Goal: Task Accomplishment & Management: Use online tool/utility

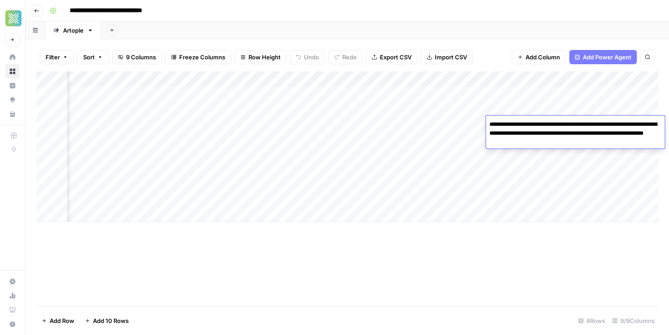
scroll to position [0, 392]
click at [466, 21] on div "Add Sheet" at bounding box center [385, 30] width 568 height 18
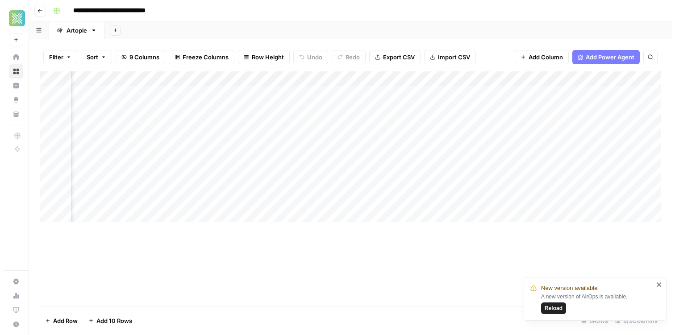
scroll to position [0, 322]
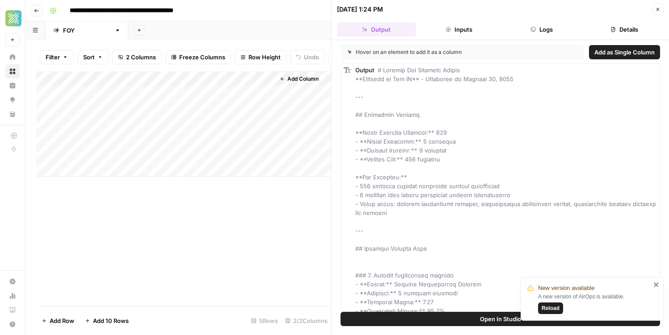
click at [263, 96] on div "Add Column" at bounding box center [183, 123] width 295 height 105
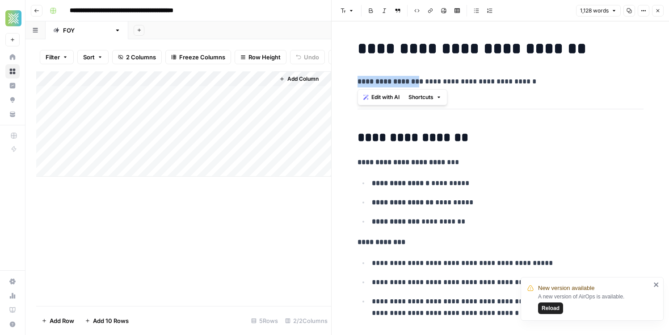
drag, startPoint x: 417, startPoint y: 76, endPoint x: 565, endPoint y: 67, distance: 148.6
drag, startPoint x: 551, startPoint y: 89, endPoint x: 542, endPoint y: 188, distance: 99.5
click at [544, 314] on div "New version available A new version of AirOps is available. Reload" at bounding box center [588, 299] width 129 height 36
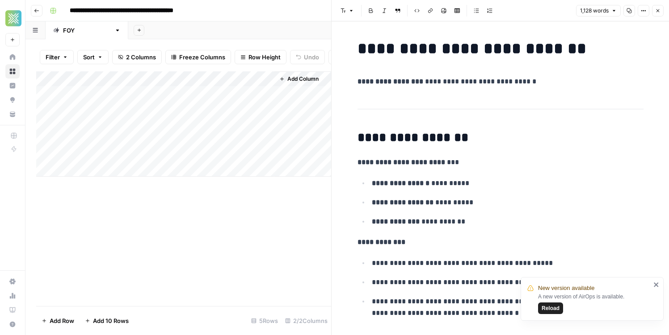
click at [544, 314] on button "Reload" at bounding box center [550, 309] width 25 height 12
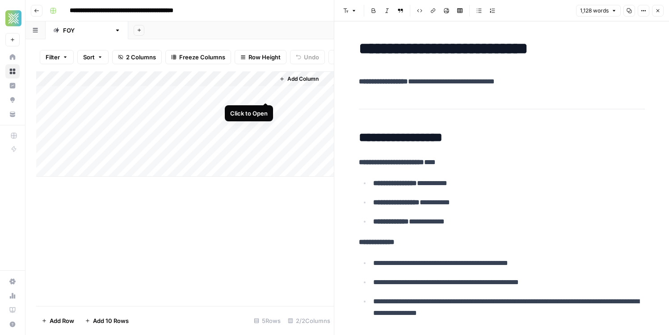
click at [264, 94] on div "Add Column" at bounding box center [184, 123] width 297 height 105
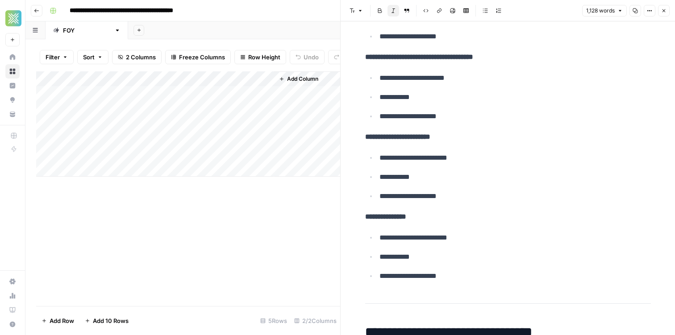
scroll to position [4281, 0]
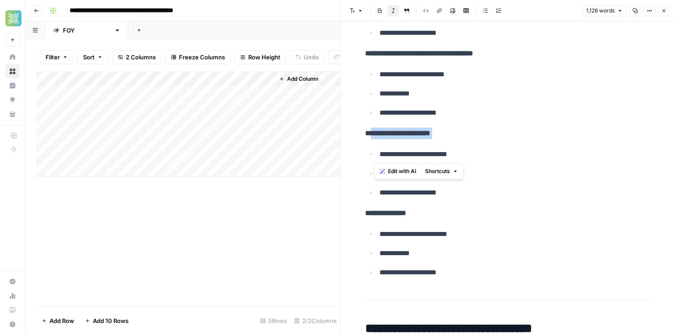
drag, startPoint x: 503, startPoint y: 148, endPoint x: 535, endPoint y: 153, distance: 33.0
click at [535, 157] on p "**********" at bounding box center [516, 155] width 272 height 12
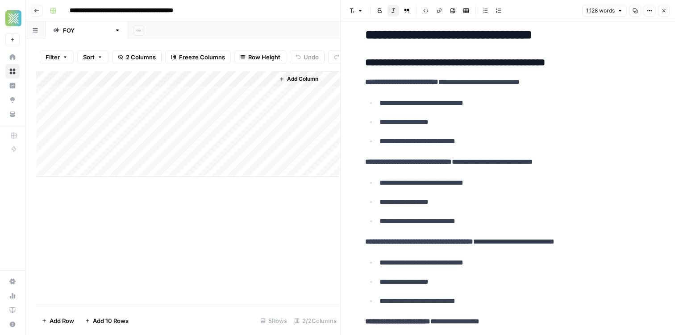
scroll to position [4572, 0]
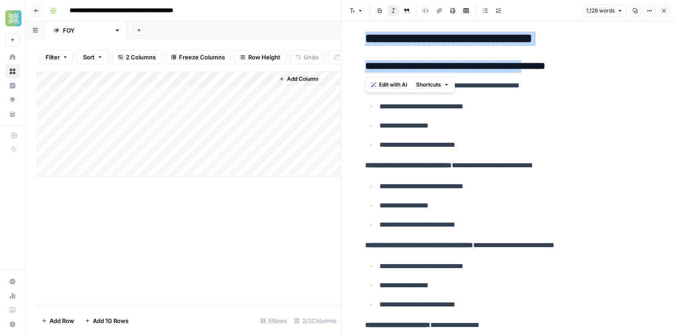
drag, startPoint x: 368, startPoint y: 37, endPoint x: 542, endPoint y: 63, distance: 176.6
click at [542, 63] on h3 "**********" at bounding box center [508, 66] width 286 height 13
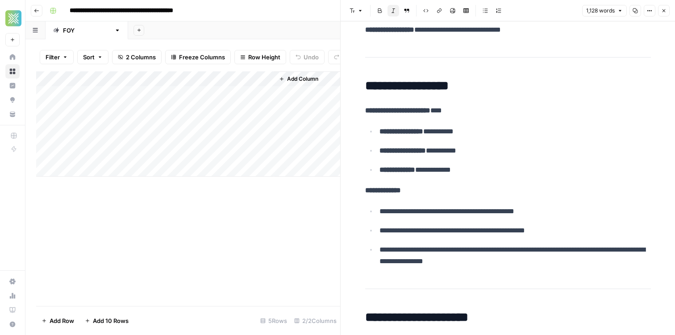
scroll to position [53, 0]
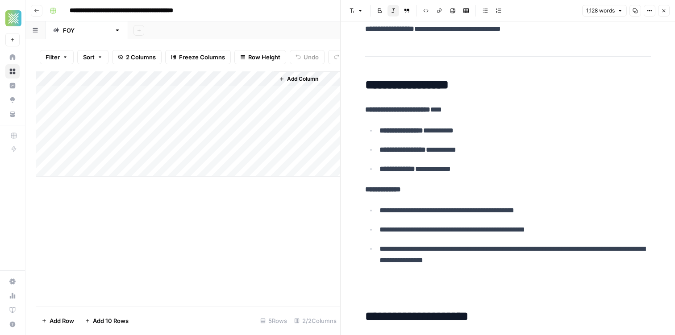
click at [174, 79] on div "Add Column" at bounding box center [188, 123] width 304 height 105
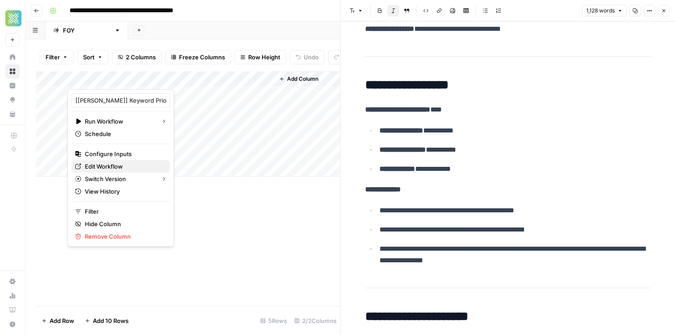
click at [101, 163] on span "Edit Workflow" at bounding box center [124, 166] width 78 height 9
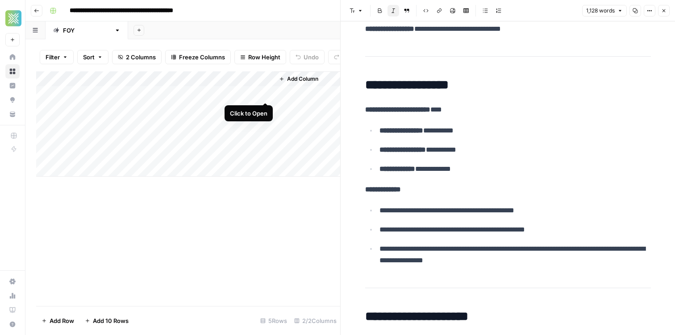
click at [265, 92] on div "Add Column" at bounding box center [188, 123] width 304 height 105
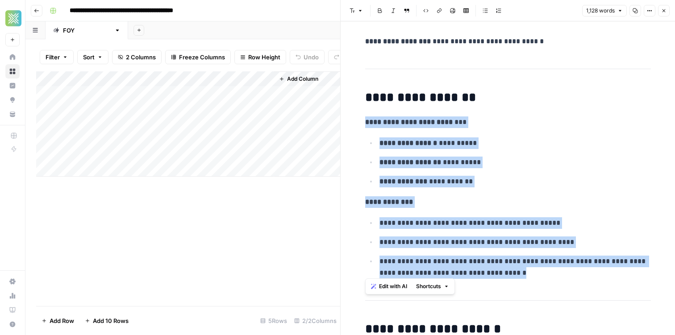
scroll to position [41, 0]
drag, startPoint x: 364, startPoint y: 129, endPoint x: 532, endPoint y: 262, distance: 213.9
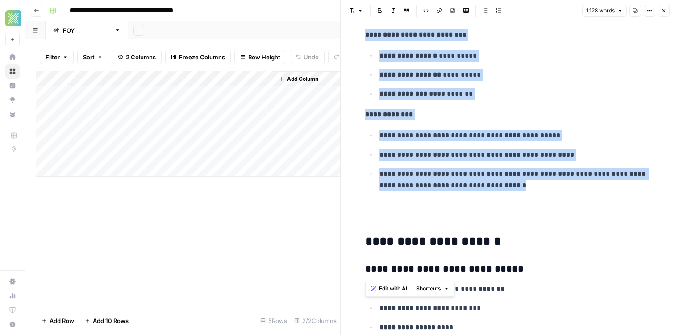
scroll to position [128, 0]
copy div "**********"
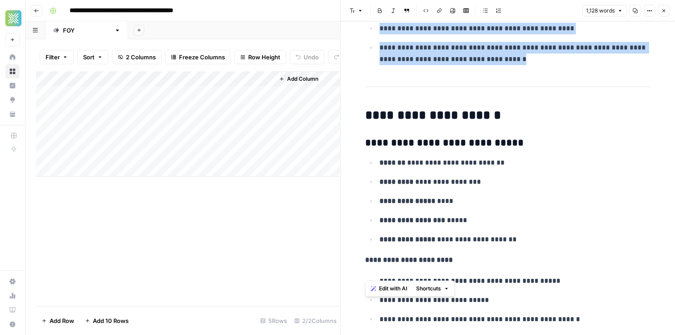
scroll to position [257, 0]
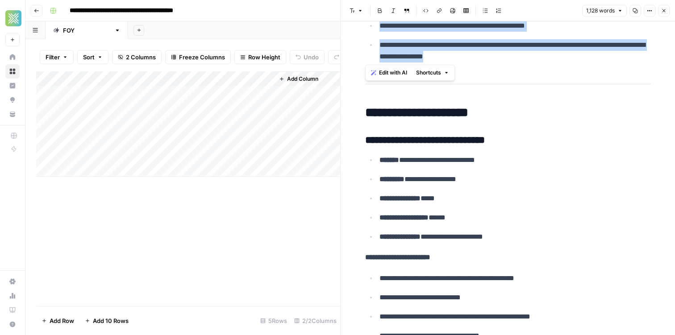
click at [32, 11] on button "Go back" at bounding box center [37, 11] width 12 height 12
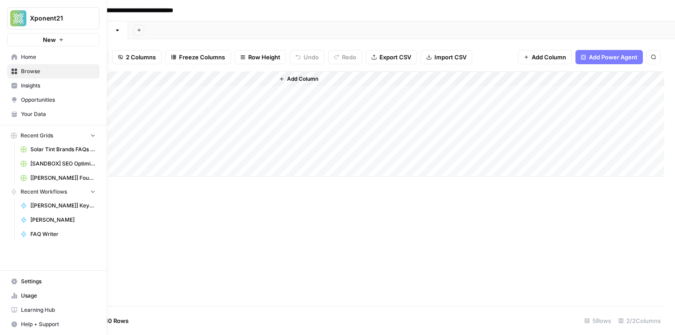
click at [13, 55] on icon at bounding box center [15, 57] width 6 height 6
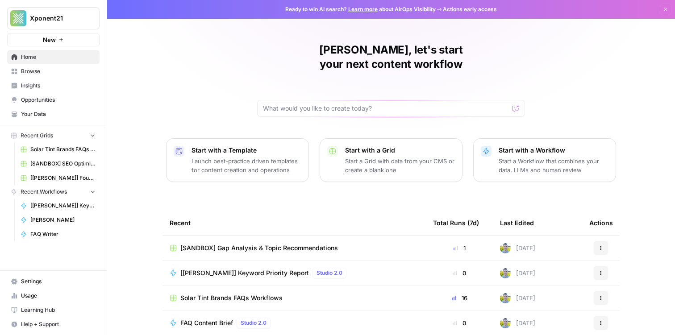
click at [59, 73] on span "Browse" at bounding box center [58, 71] width 75 height 8
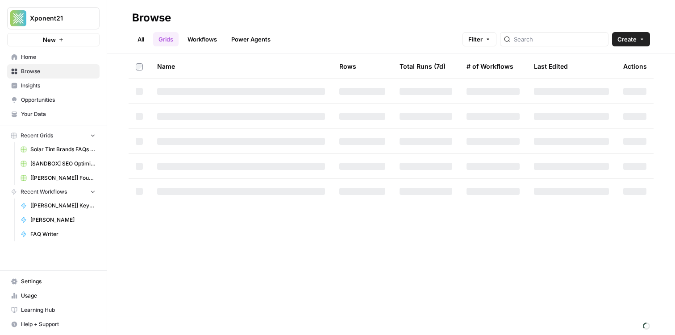
drag, startPoint x: 208, startPoint y: 38, endPoint x: 214, endPoint y: 52, distance: 15.6
click at [208, 38] on link "Workflows" at bounding box center [202, 39] width 40 height 14
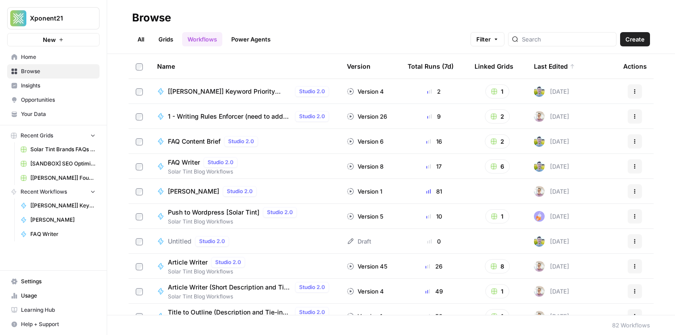
click at [67, 71] on span "Browse" at bounding box center [58, 71] width 75 height 8
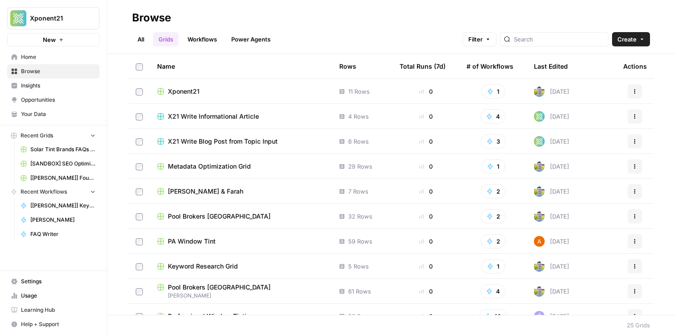
click at [59, 114] on span "Your Data" at bounding box center [58, 114] width 75 height 8
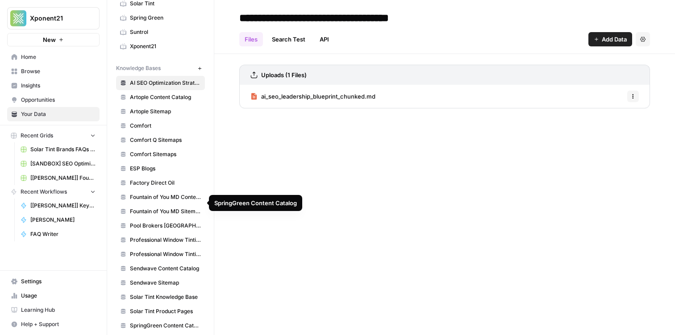
scroll to position [208, 0]
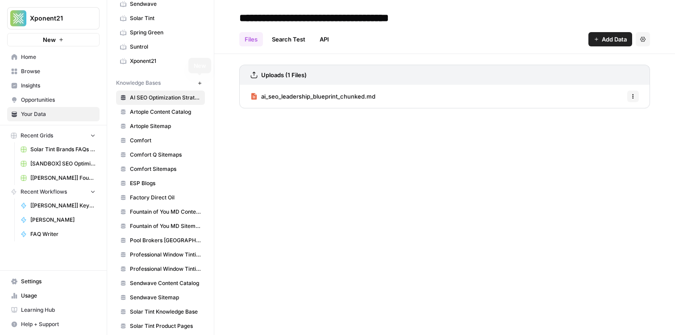
click at [199, 83] on icon "button" at bounding box center [199, 82] width 3 height 3
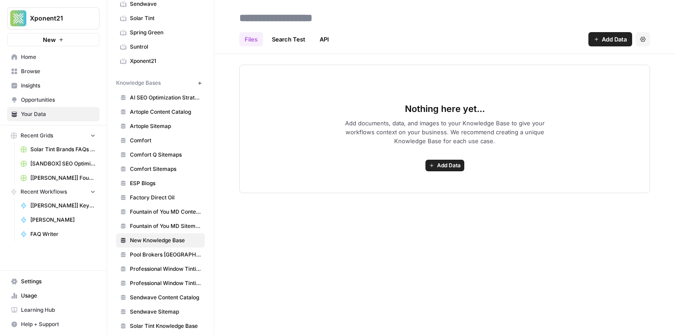
click at [596, 42] on button "Add Data" at bounding box center [611, 39] width 44 height 14
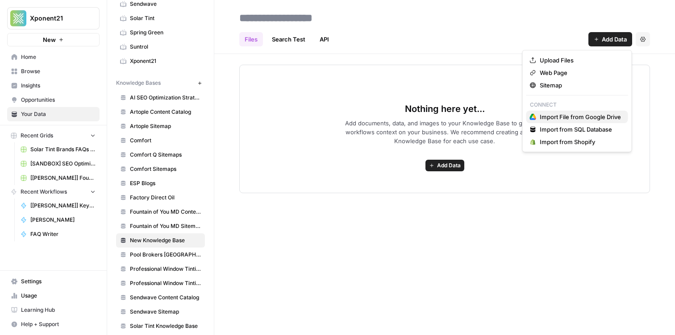
click at [534, 114] on icon "button" at bounding box center [535, 116] width 4 height 4
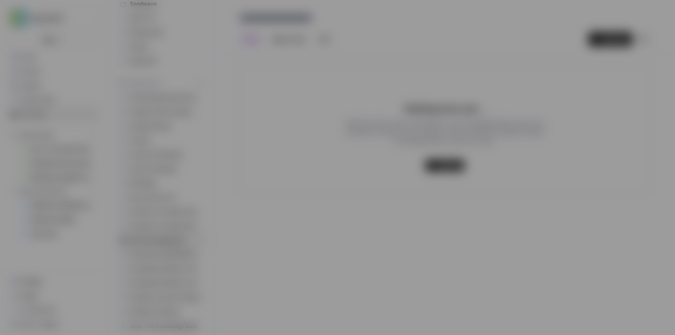
type input "xponent21-1--ijlvngkce@airops.iam.gserviceaccount.com"
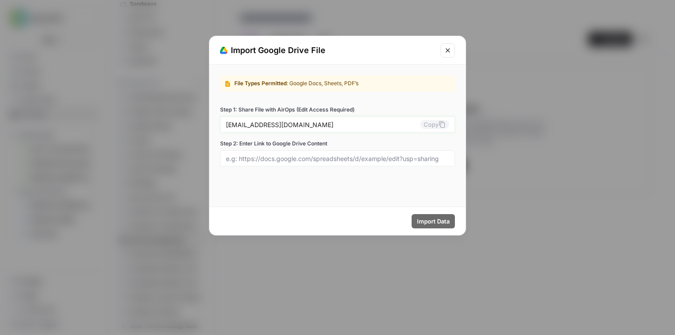
click at [445, 127] on icon at bounding box center [442, 124] width 7 height 7
click at [311, 153] on div at bounding box center [337, 159] width 235 height 16
click at [317, 158] on input "Step 2: Enter Link to Google Drive Content" at bounding box center [337, 159] width 223 height 8
paste input "https://docs.google.com/document/d/1KDZFum1gfgEGa3nFwOuh0LEi52tpLH6UsyGEAM6aK5M…"
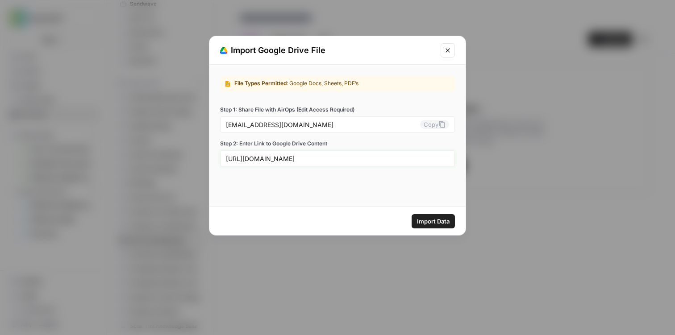
type input "https://docs.google.com/document/d/1KDZFum1gfgEGa3nFwOuh0LEi52tpLH6UsyGEAM6aK5M…"
click at [451, 224] on button "Import Data" at bounding box center [433, 221] width 43 height 14
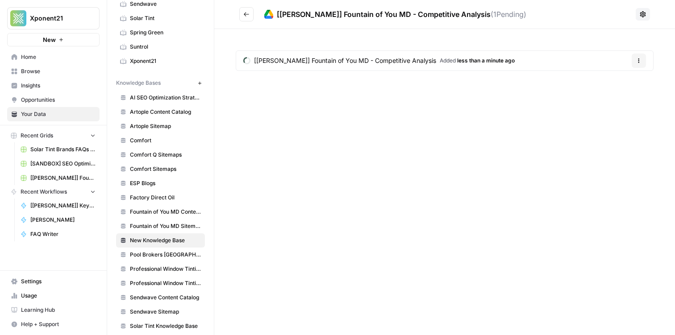
click at [247, 17] on icon "Go back" at bounding box center [246, 14] width 6 height 6
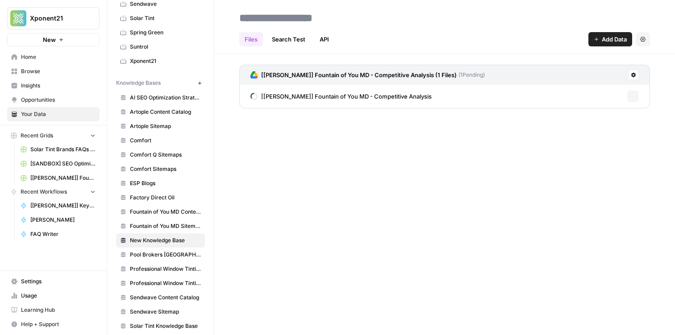
click at [310, 10] on input at bounding box center [307, 18] width 143 height 18
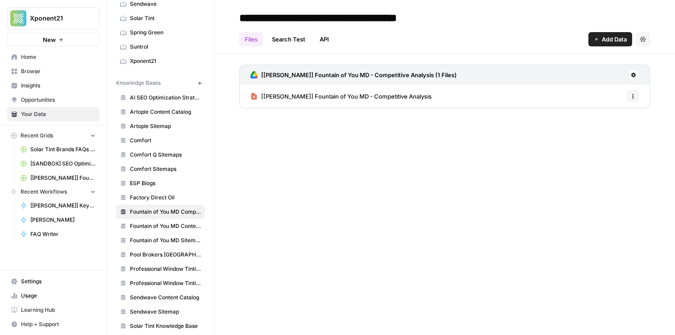
type input "**********"
click at [477, 95] on div "[FOY] Fountain of You MD - Competitive Analysis Options" at bounding box center [444, 96] width 411 height 23
click at [297, 96] on span "[FOY] Fountain of You MD - Competitive Analysis" at bounding box center [346, 96] width 171 height 9
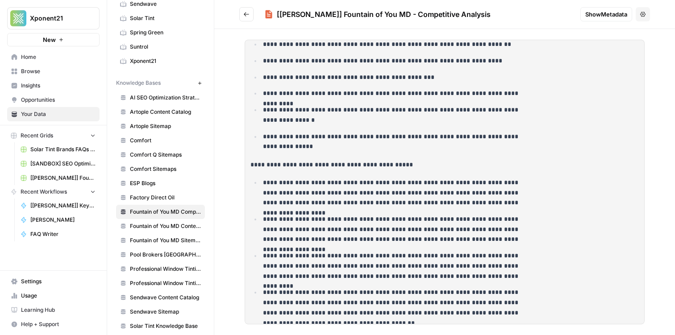
scroll to position [4613, 0]
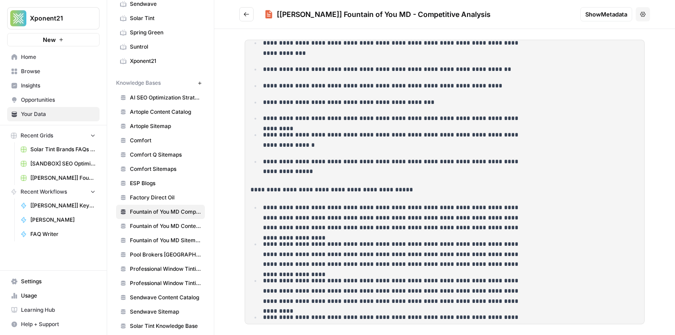
click at [245, 21] on header "[FOY] Fountain of You MD - Competitive Analysis Show Metadata Options" at bounding box center [444, 14] width 461 height 29
click at [246, 17] on button "Go back" at bounding box center [246, 14] width 14 height 14
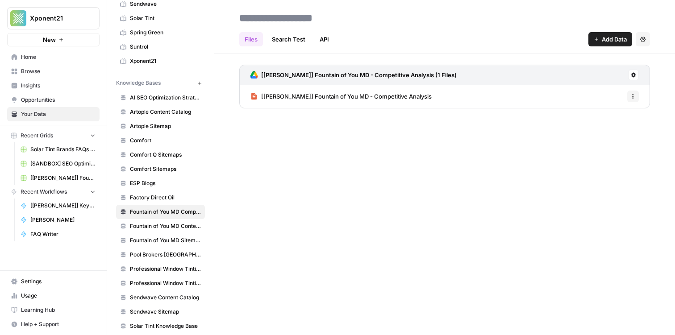
click at [350, 97] on span "[FOY] Fountain of You MD - Competitive Analysis" at bounding box center [346, 96] width 171 height 9
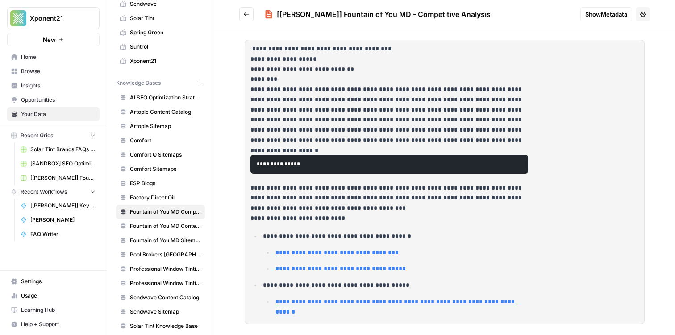
click at [248, 20] on button "Go back" at bounding box center [246, 14] width 14 height 14
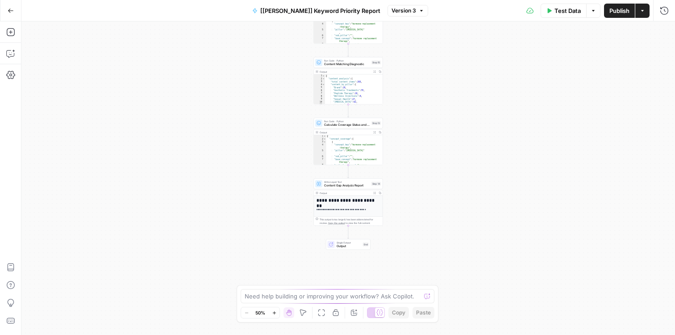
click at [351, 184] on span "Content Gap Analysis Report" at bounding box center [347, 186] width 46 height 4
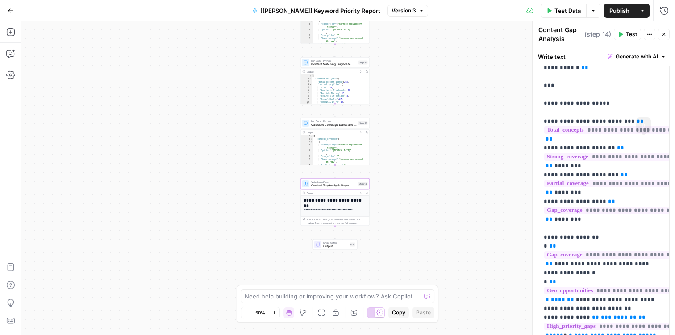
scroll to position [57, 0]
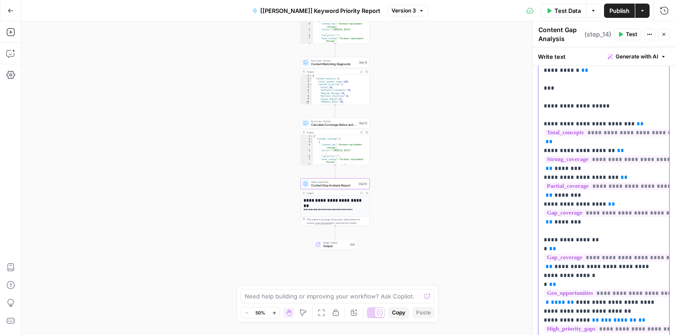
drag, startPoint x: 584, startPoint y: 106, endPoint x: 476, endPoint y: 102, distance: 108.6
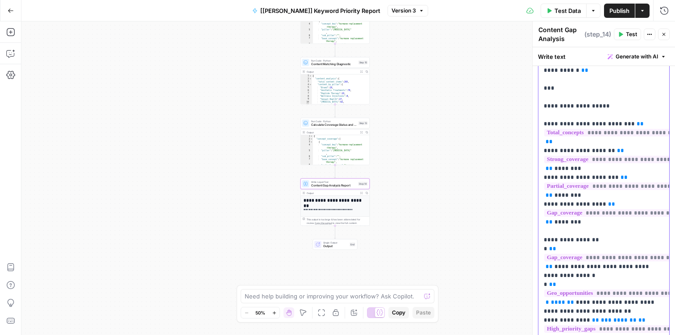
drag, startPoint x: 579, startPoint y: 107, endPoint x: 498, endPoint y: 108, distance: 80.8
click at [498, 108] on body "Xponent21 New Home Browse Insights Opportunities Your Data Recent Grids Solar T…" at bounding box center [337, 167] width 675 height 335
click at [2, 53] on div "Add Steps Copilot Settings AirOps Academy Help Give Feedback Shortcuts" at bounding box center [10, 178] width 21 height 314
drag, startPoint x: 5, startPoint y: 54, endPoint x: 14, endPoint y: 55, distance: 9.1
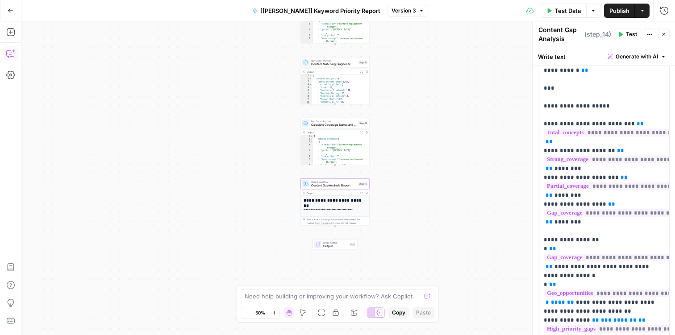
click at [14, 55] on icon "button" at bounding box center [10, 53] width 9 height 9
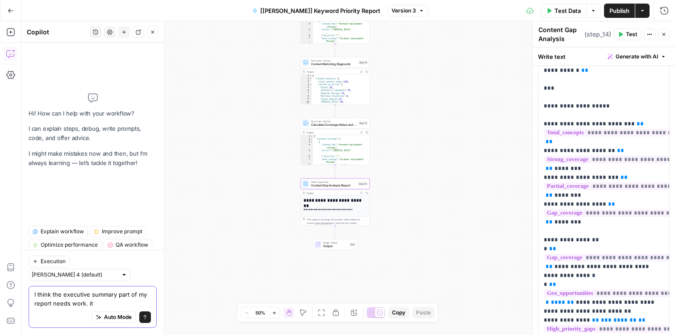
paste textarea "Total Concepts Analyzed: 105 Strong Coverage: 0 concepts Partial Coverage: 0 co…"
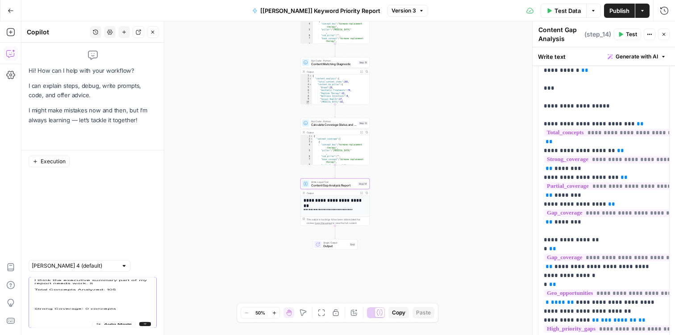
scroll to position [209, 0]
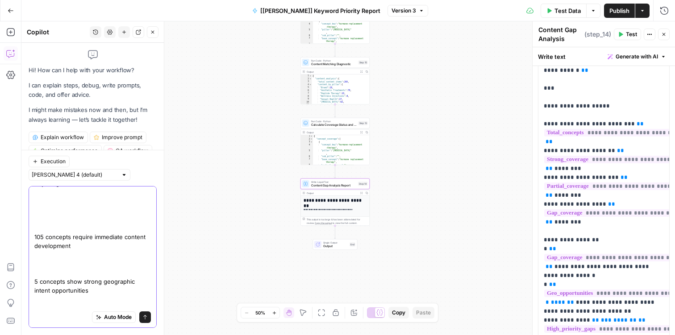
drag, startPoint x: 70, startPoint y: 278, endPoint x: 74, endPoint y: 281, distance: 5.1
click at [71, 280] on textarea "I think the executive summary part of my report needs work. it Total Concepts A…" at bounding box center [92, 178] width 117 height 339
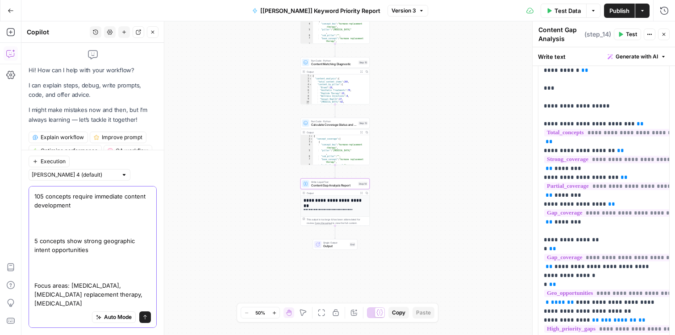
scroll to position [230, 0]
click at [88, 288] on textarea "I think the executive summary part of my report needs work. it Total Concepts A…" at bounding box center [92, 138] width 117 height 339
click at [89, 288] on textarea "I think the executive summary part of my report needs work. it Total Concepts A…" at bounding box center [92, 138] width 117 height 339
click at [89, 285] on textarea "I think the executive summary part of my report needs work. it Total Concepts A…" at bounding box center [92, 138] width 117 height 339
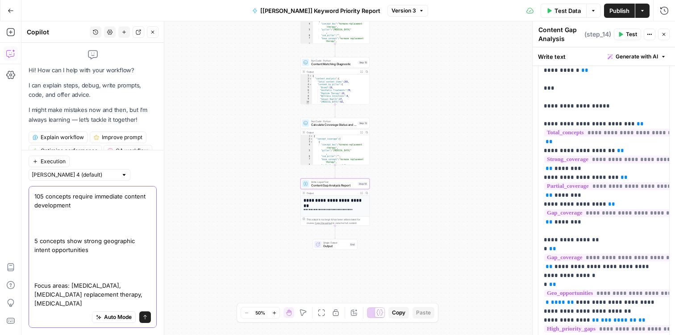
click at [89, 285] on textarea "I think the executive summary part of my report needs work. it Total Concepts A…" at bounding box center [92, 138] width 117 height 339
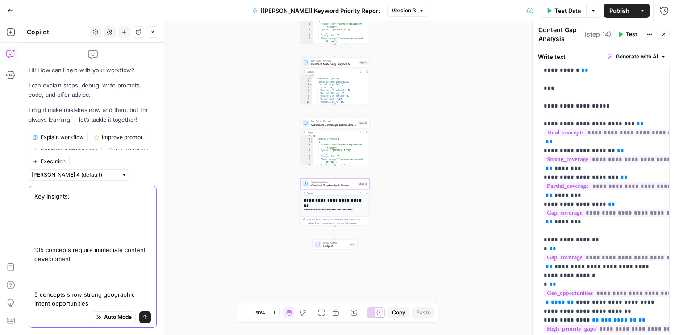
click at [99, 296] on textarea "I think the executive summary part of my report needs work. it Total Concepts A…" at bounding box center [92, 165] width 117 height 286
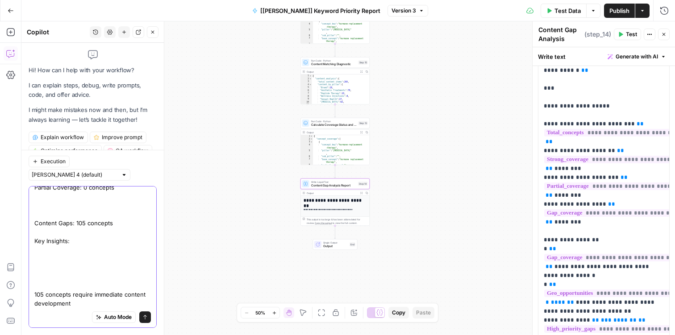
scroll to position [141, 0]
click at [35, 276] on textarea "I think the executive summary part of my report needs work. it Total Concepts A…" at bounding box center [92, 187] width 117 height 241
drag, startPoint x: 35, startPoint y: 278, endPoint x: 35, endPoint y: 221, distance: 56.7
click at [33, 219] on div "I think the executive summary part of my report needs work. it Total Concepts A…" at bounding box center [93, 257] width 128 height 142
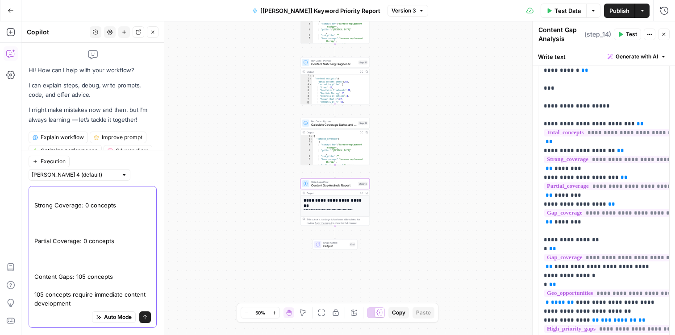
scroll to position [0, 0]
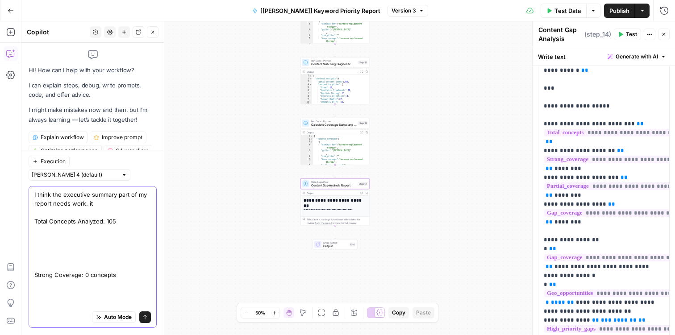
drag, startPoint x: 119, startPoint y: 263, endPoint x: 84, endPoint y: 243, distance: 40.4
click at [84, 243] on textarea "I think the executive summary part of my report needs work. it Total Concepts A…" at bounding box center [92, 284] width 117 height 188
drag, startPoint x: 89, startPoint y: 280, endPoint x: 89, endPoint y: 266, distance: 13.4
click at [89, 280] on textarea "I think the executive summary part of my report needs work. it Total Concepts A…" at bounding box center [92, 283] width 117 height 188
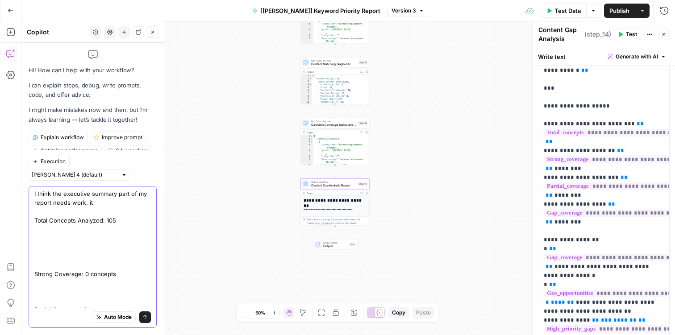
click at [81, 255] on textarea "I think the executive summary part of my report needs work. it Total Concepts A…" at bounding box center [92, 283] width 117 height 188
click at [46, 236] on textarea "I think the executive summary part of my report needs work. it Total Concepts A…" at bounding box center [92, 269] width 117 height 161
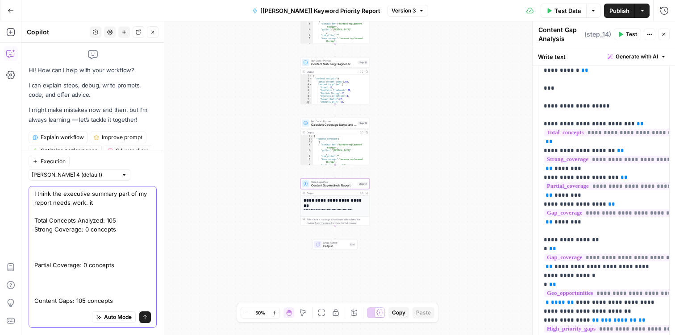
click at [54, 256] on textarea "I think the executive summary part of my report needs work. it Total Concepts A…" at bounding box center [92, 260] width 117 height 143
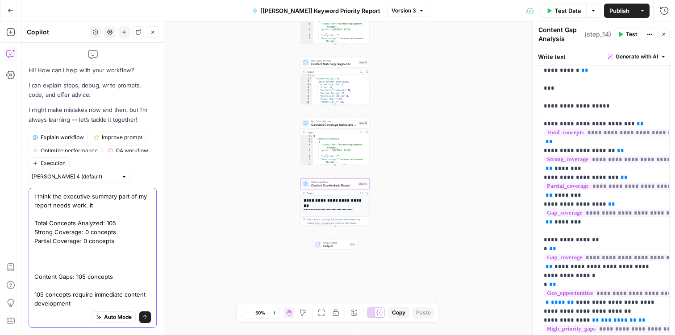
click at [50, 260] on textarea "I think the executive summary part of my report needs work. it Total Concepts A…" at bounding box center [92, 250] width 117 height 116
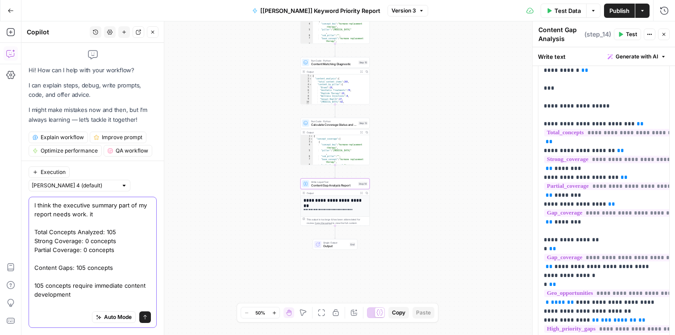
scroll to position [0, 0]
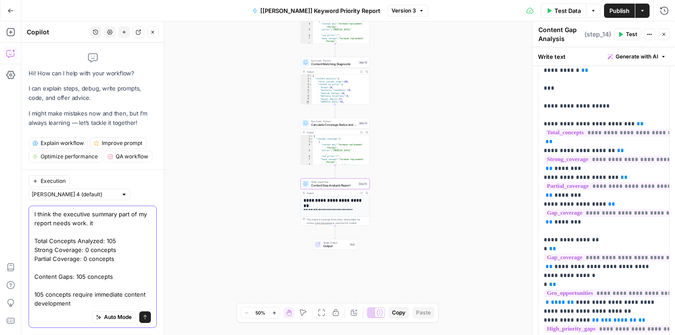
click at [45, 252] on textarea "I think the executive summary part of my report needs work. it Total Concepts A…" at bounding box center [92, 259] width 117 height 98
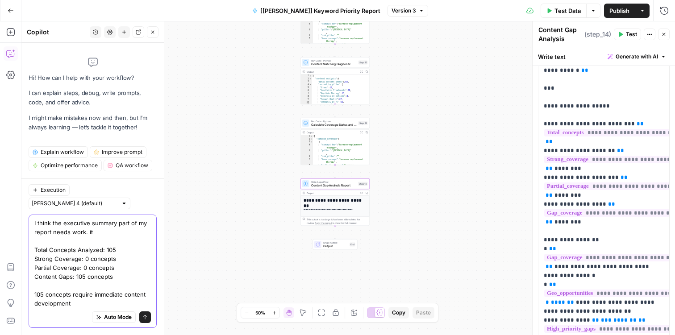
click at [44, 271] on textarea "I think the executive summary part of my report needs work. it Total Concepts A…" at bounding box center [92, 263] width 117 height 89
click at [131, 219] on textarea "I think the executive summary part of my report needs work. it Total Concepts A…" at bounding box center [92, 263] width 117 height 89
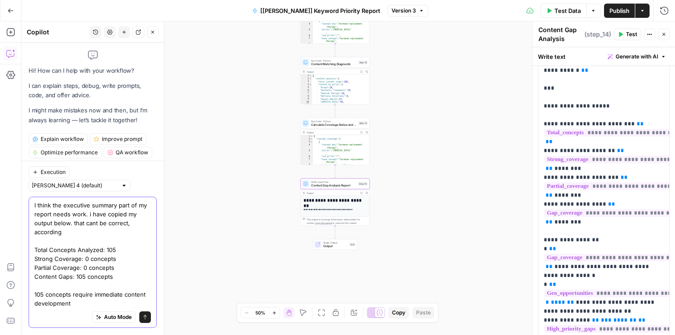
scroll to position [0, 0]
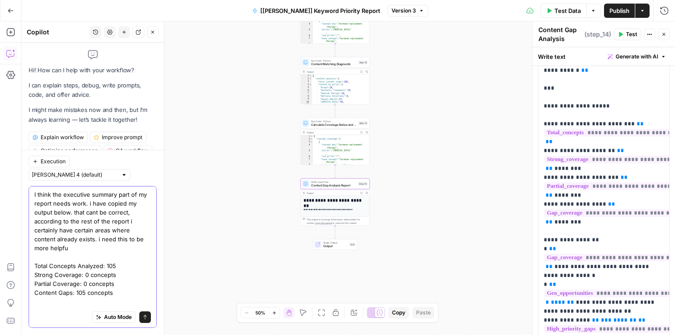
type textarea "I think the executive summary part of my report needs work. i have copied my ou…"
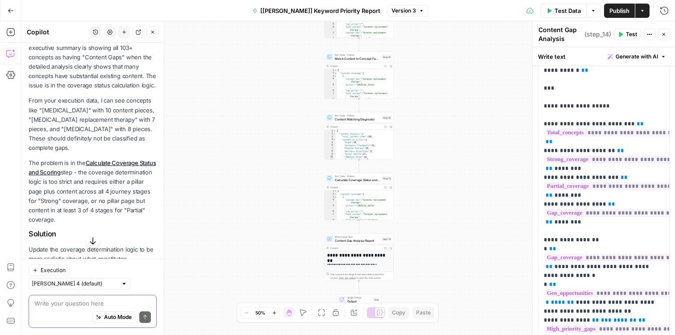
scroll to position [256, 0]
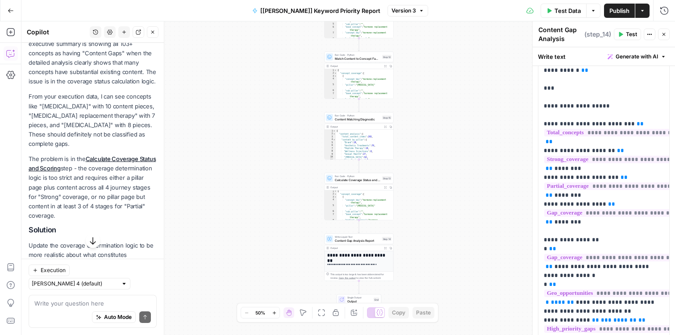
click at [92, 213] on p "The problem is in the Calculate Coverage Status and Scoring step - the coverage…" at bounding box center [93, 188] width 128 height 66
click at [81, 114] on p "From your execution data, I can see concepts like "hormone replacement therapy"…" at bounding box center [93, 120] width 128 height 57
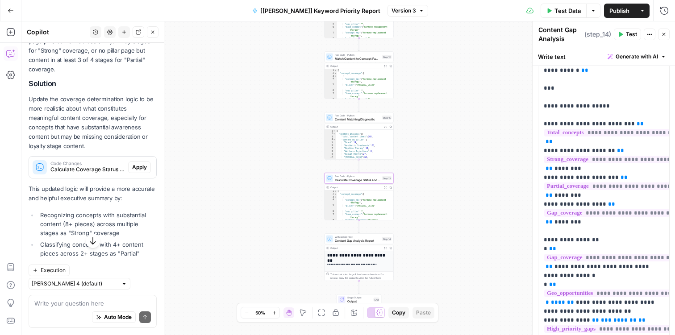
scroll to position [444, 0]
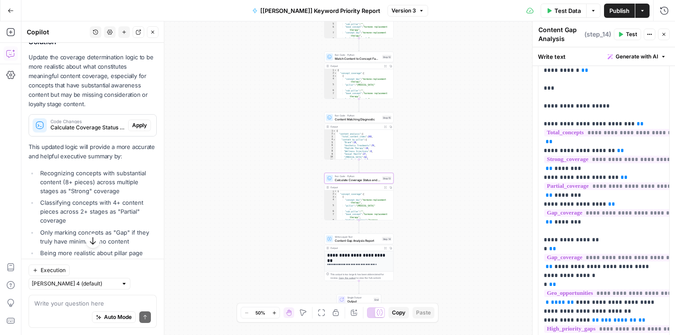
click at [138, 130] on span "Apply" at bounding box center [139, 125] width 15 height 8
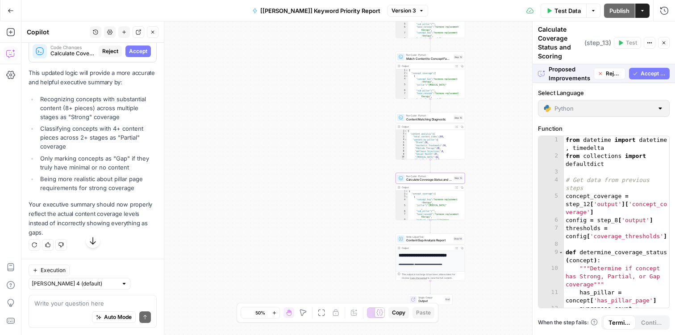
scroll to position [532, 0]
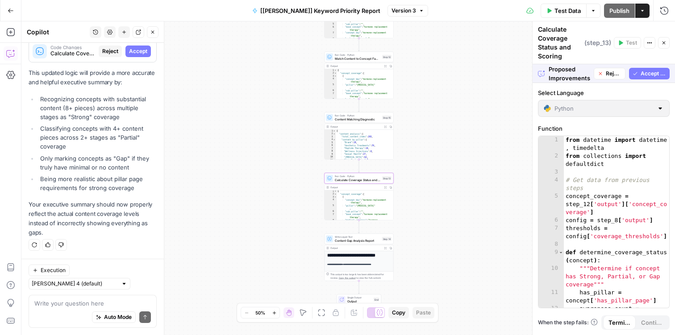
click at [138, 55] on span "Accept" at bounding box center [138, 51] width 18 height 8
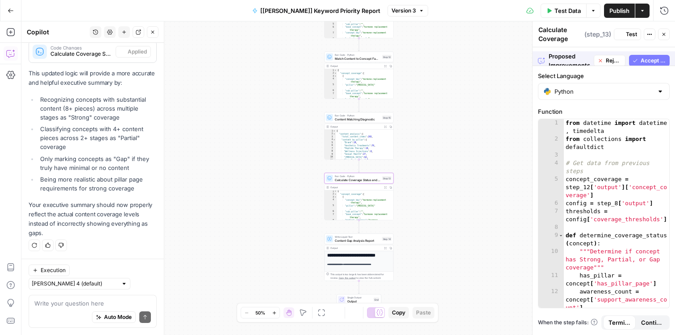
scroll to position [547, 0]
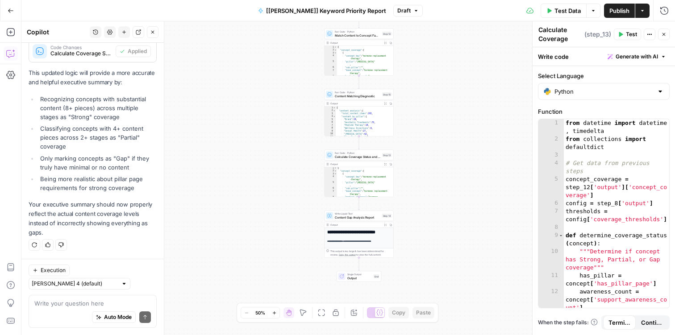
drag, startPoint x: 344, startPoint y: 218, endPoint x: 615, endPoint y: 5, distance: 344.4
click at [344, 218] on span "Content Gap Analysis Report" at bounding box center [358, 217] width 46 height 4
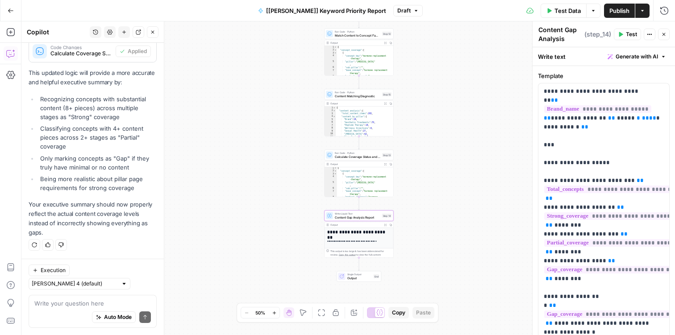
click at [627, 34] on span "Test" at bounding box center [631, 34] width 11 height 8
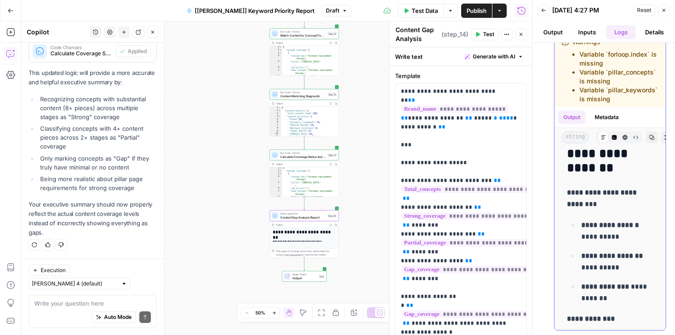
scroll to position [205, 0]
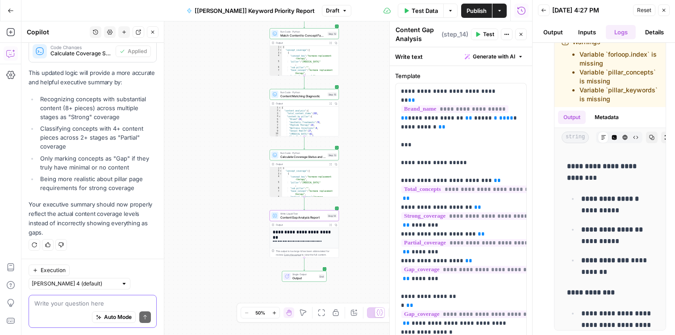
drag, startPoint x: 75, startPoint y: 307, endPoint x: 71, endPoint y: 305, distance: 5.0
click at [76, 307] on textarea at bounding box center [92, 303] width 117 height 9
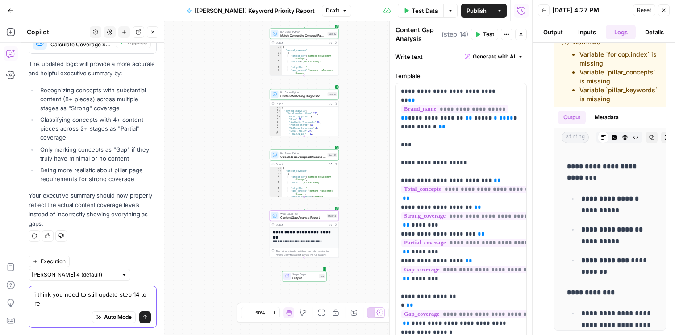
scroll to position [556, 0]
type textarea "i think you need to still update step 14 to reflect new changes"
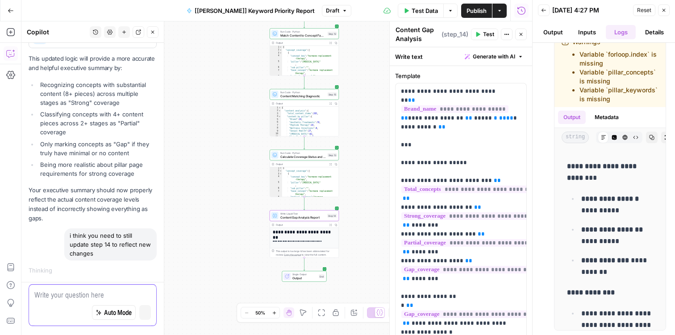
scroll to position [558, 0]
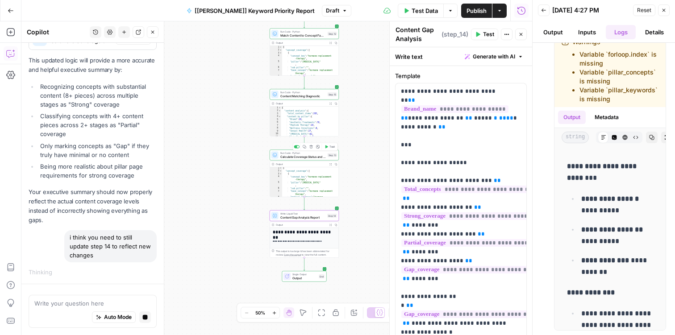
click at [305, 157] on span "Calculate Coverage Status and Scoring" at bounding box center [303, 157] width 46 height 4
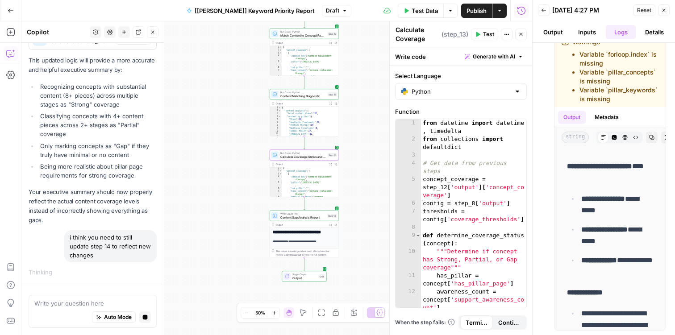
click at [76, 206] on p "Your executive summary should now properly reflect the actual content coverage …" at bounding box center [93, 207] width 128 height 38
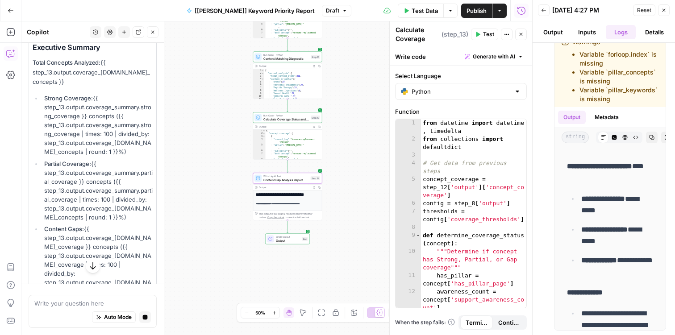
scroll to position [984, 0]
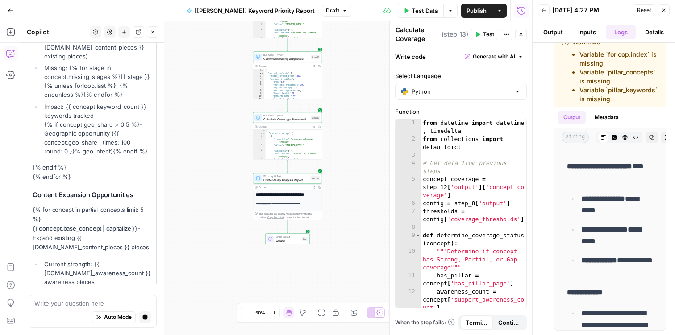
click at [281, 119] on span "Calculate Coverage Status and Scoring" at bounding box center [287, 119] width 46 height 4
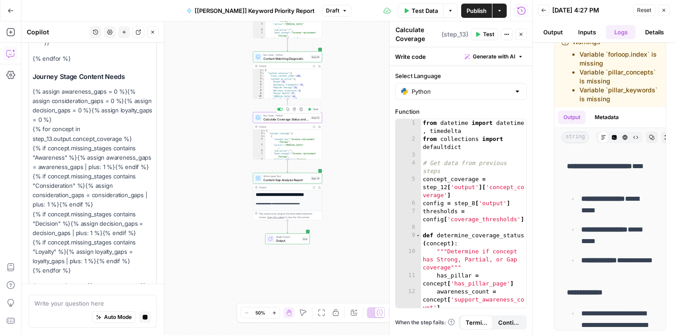
click at [311, 109] on icon "button" at bounding box center [310, 109] width 3 height 3
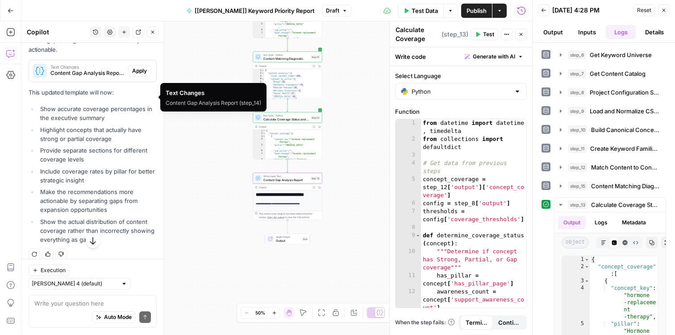
scroll to position [881, 0]
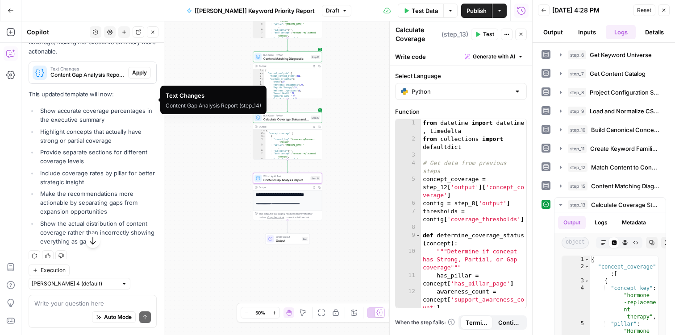
click at [77, 79] on span "Content Gap Analysis Report (step_14)" at bounding box center [87, 75] width 74 height 8
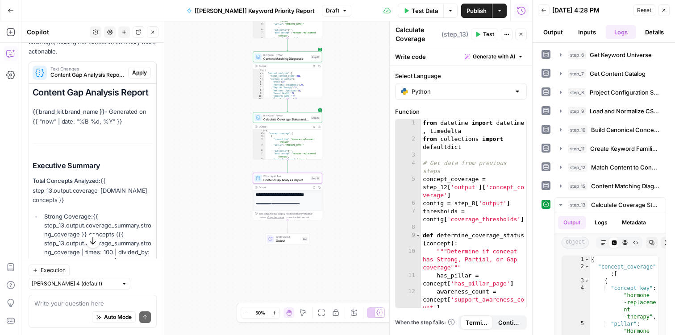
click at [142, 77] on span "Apply" at bounding box center [139, 73] width 15 height 8
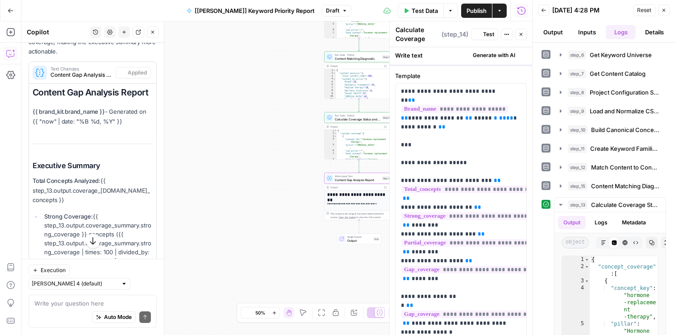
type textarea "Content Gap Analysis Report"
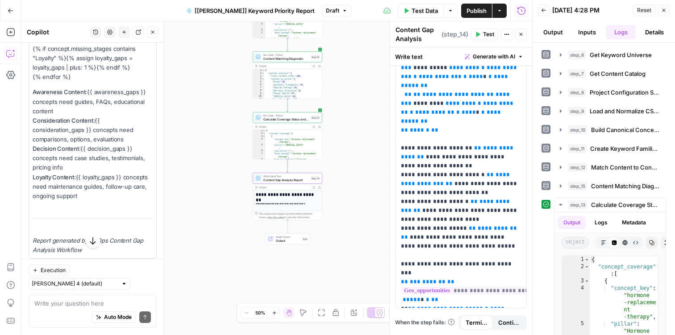
scroll to position [4108, 0]
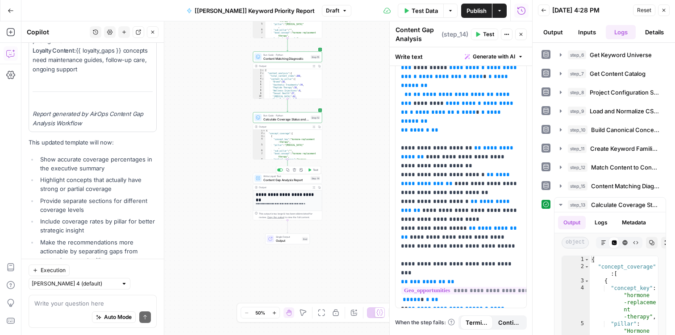
click at [313, 173] on button "Test" at bounding box center [313, 170] width 14 height 6
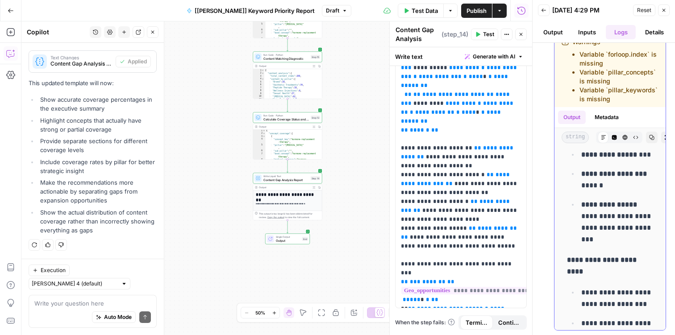
scroll to position [657, 0]
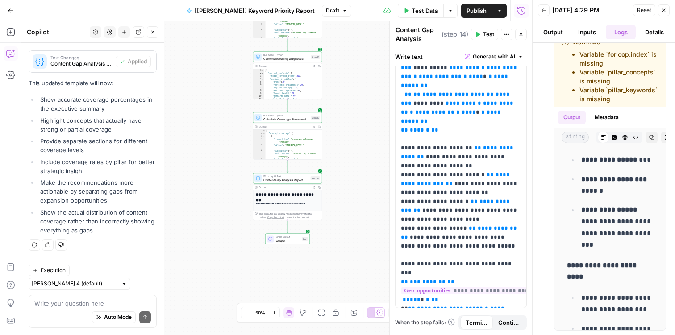
click at [482, 12] on span "Publish" at bounding box center [477, 10] width 20 height 9
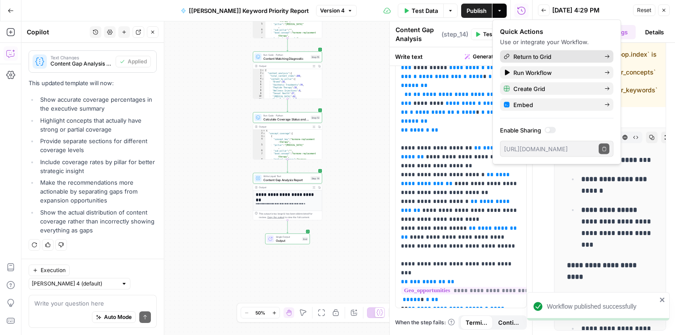
click at [556, 61] on link "Return to Grid" at bounding box center [556, 56] width 113 height 13
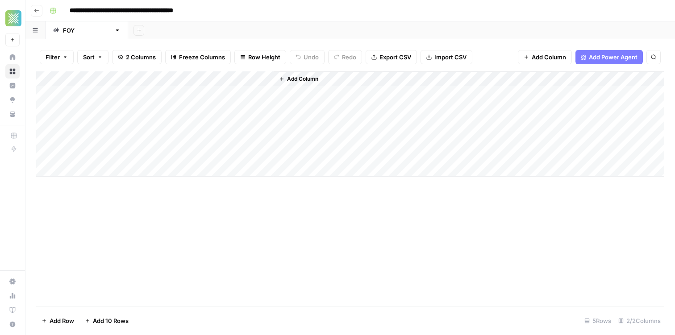
click at [235, 94] on div "Add Column" at bounding box center [350, 123] width 628 height 105
click at [185, 95] on div "Add Column" at bounding box center [350, 123] width 628 height 105
click at [265, 95] on div "Add Column" at bounding box center [350, 123] width 628 height 105
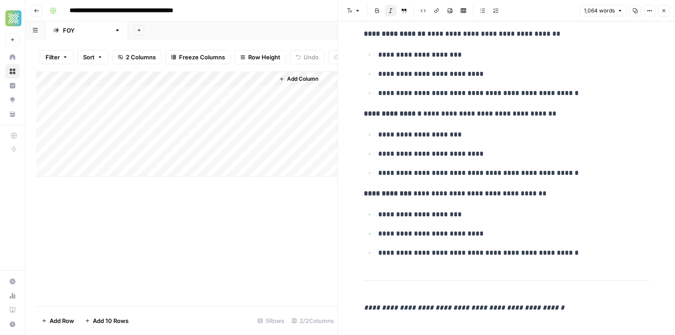
scroll to position [5029, 0]
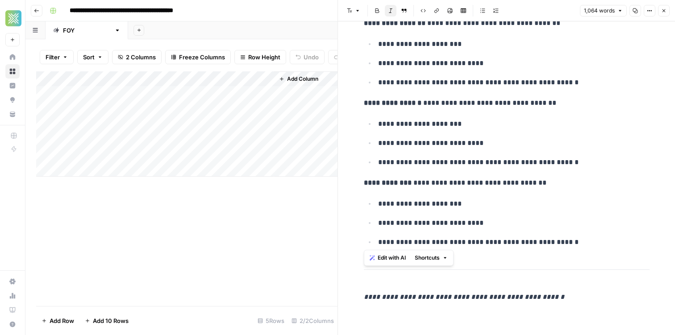
drag, startPoint x: 367, startPoint y: 46, endPoint x: 614, endPoint y: 248, distance: 318.9
copy div "**********"
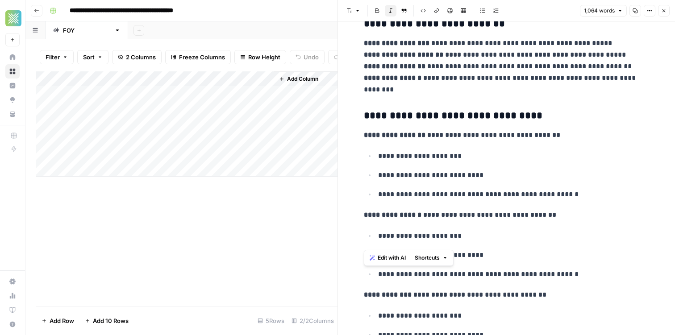
scroll to position [4821, 0]
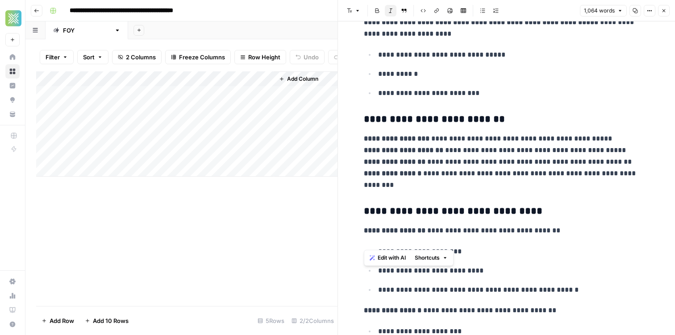
copy div "**********"
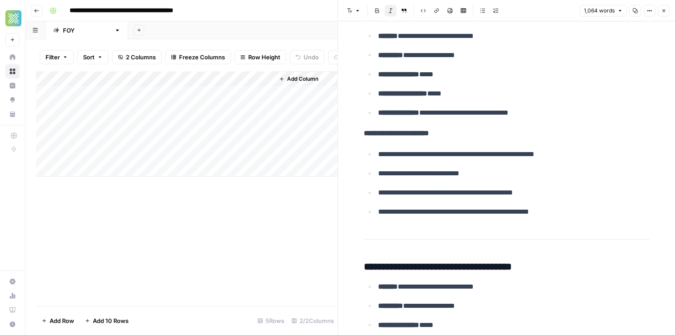
scroll to position [0, 0]
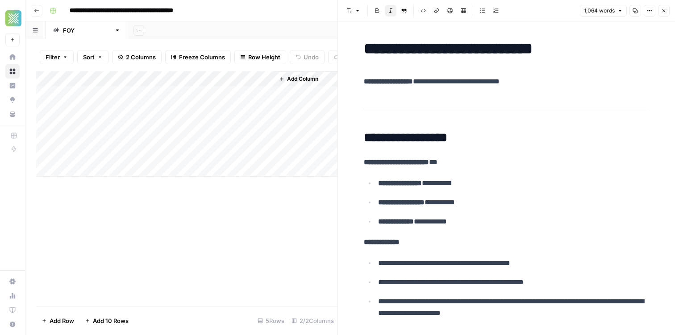
click at [172, 79] on div "Add Column" at bounding box center [186, 123] width 301 height 105
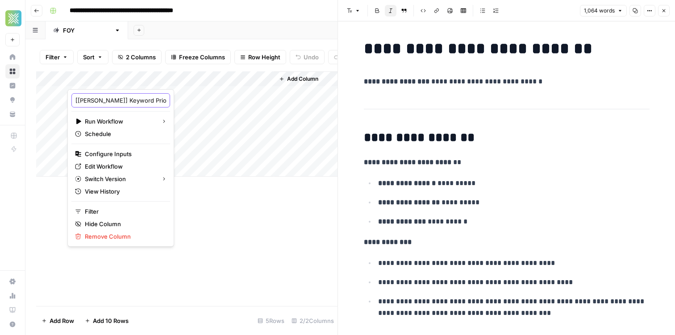
scroll to position [0, 17]
drag, startPoint x: 93, startPoint y: 101, endPoint x: 255, endPoint y: 90, distance: 162.5
click at [265, 92] on body "**********" at bounding box center [337, 167] width 675 height 335
type input "[FOY] Content Gap Analysis"
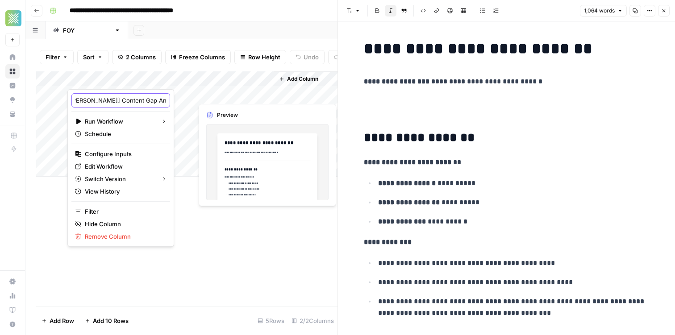
scroll to position [0, 10]
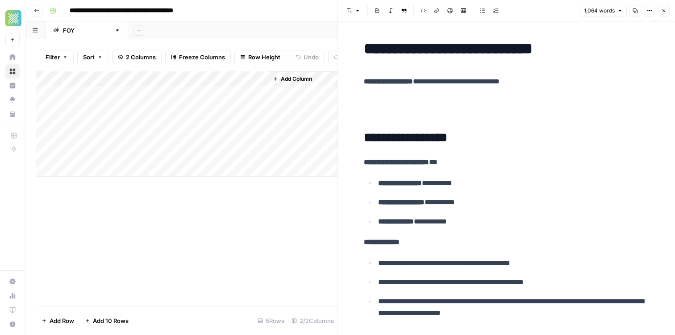
click at [178, 243] on div "Add Column" at bounding box center [186, 188] width 301 height 235
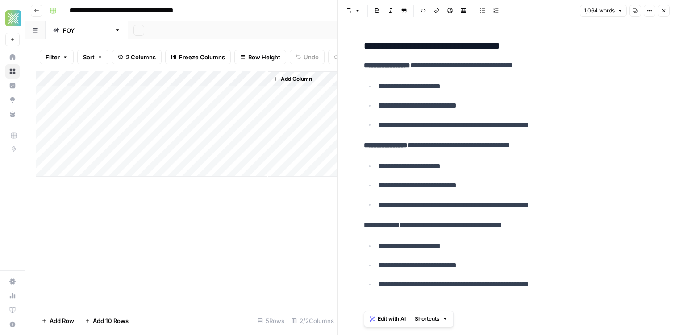
scroll to position [5029, 0]
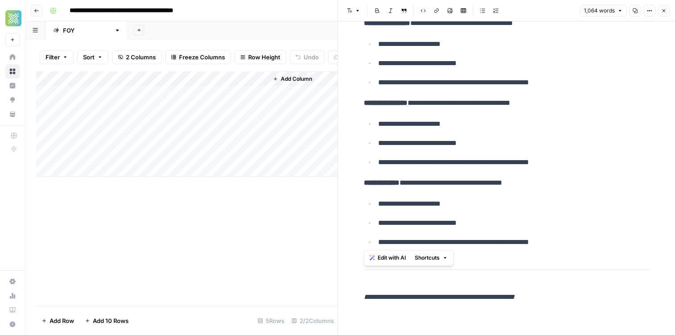
drag, startPoint x: 385, startPoint y: 54, endPoint x: 619, endPoint y: 251, distance: 306.8
copy div "**********"
drag, startPoint x: 495, startPoint y: 193, endPoint x: 502, endPoint y: 192, distance: 6.3
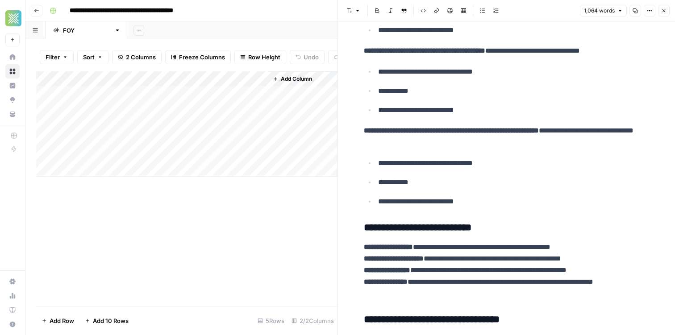
scroll to position [4701, 0]
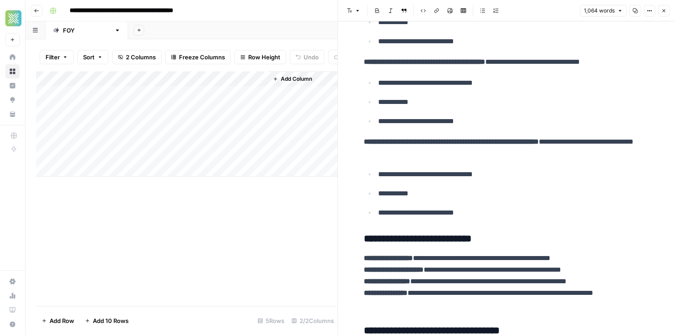
click at [291, 83] on span "Add Column" at bounding box center [296, 79] width 31 height 8
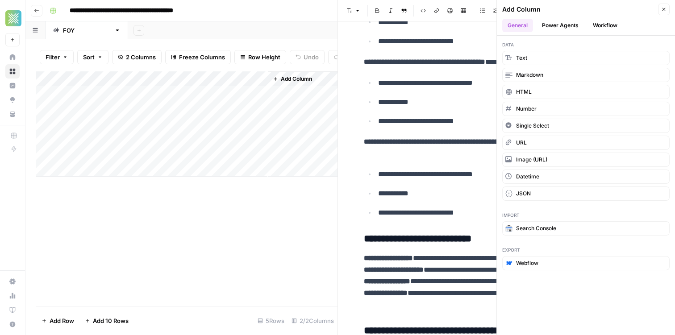
click at [605, 24] on button "Workflow" at bounding box center [605, 25] width 35 height 13
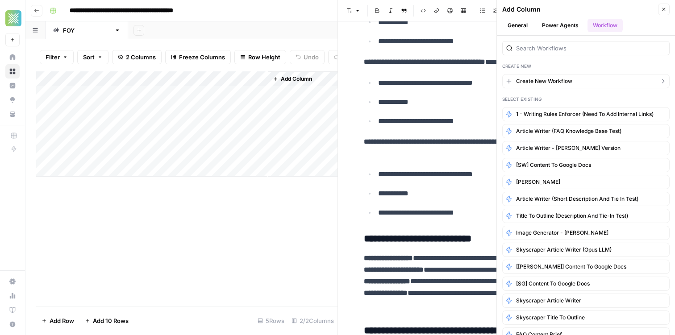
click at [550, 82] on span "Create New Workflow" at bounding box center [544, 81] width 56 height 8
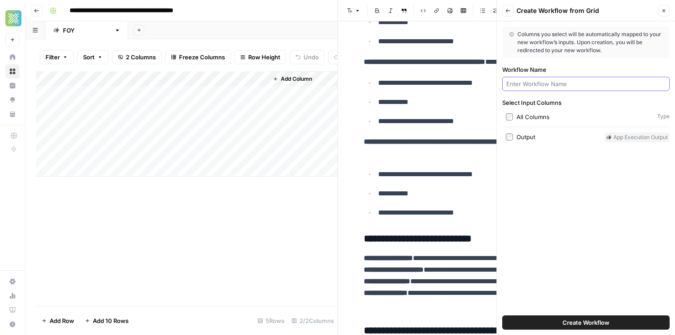
click at [547, 82] on input "Workflow Name" at bounding box center [585, 83] width 159 height 9
type input "Topic Recommendations"
click at [581, 321] on span "Create Workflow" at bounding box center [586, 322] width 47 height 9
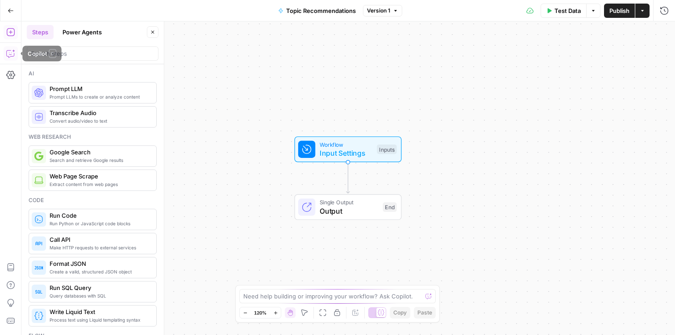
click at [6, 56] on icon "button" at bounding box center [10, 53] width 9 height 9
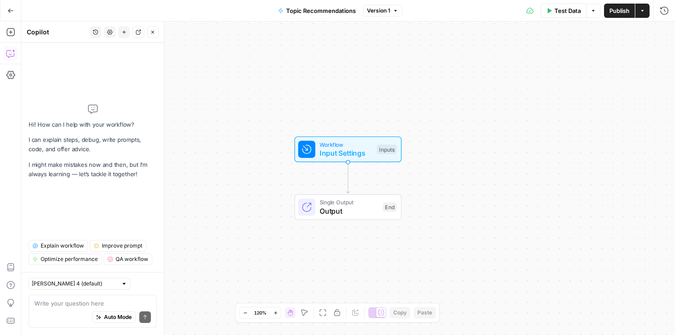
type textarea "You are an advanced SEO strategist and content architect who specializes in tra…"
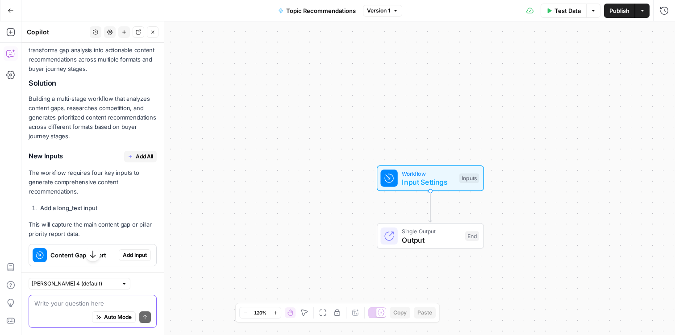
scroll to position [923, 0]
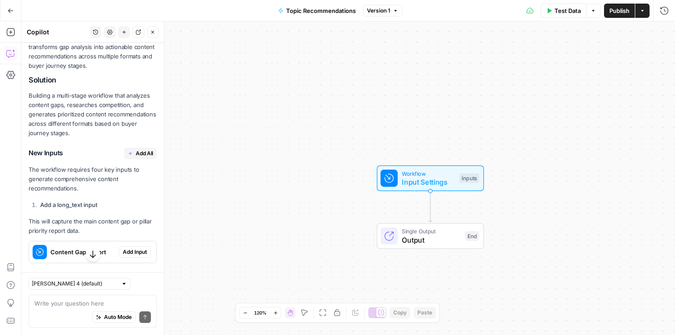
click at [139, 158] on span "Add All" at bounding box center [144, 154] width 17 height 8
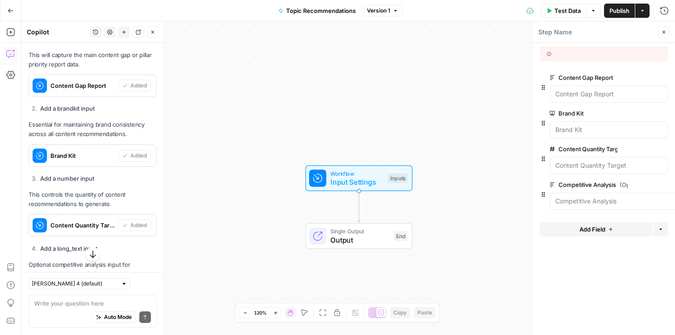
scroll to position [1139, 0]
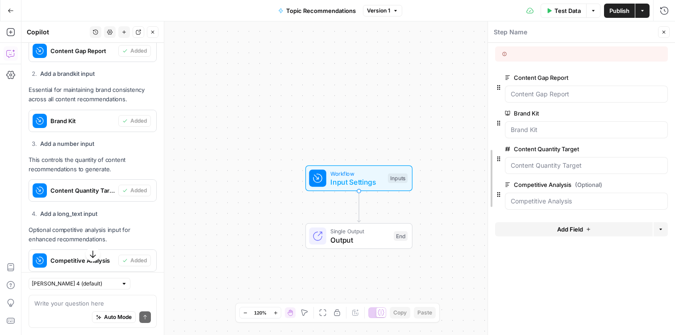
drag, startPoint x: 534, startPoint y: 155, endPoint x: 489, endPoint y: 157, distance: 44.7
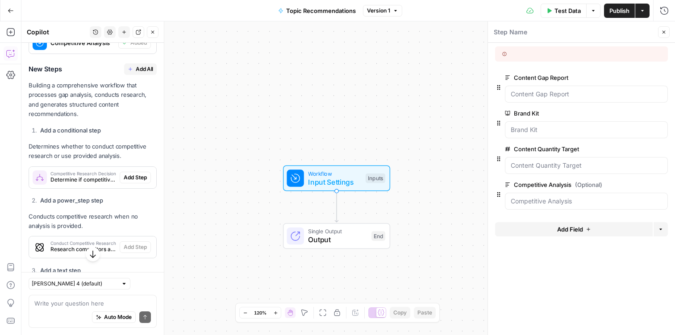
scroll to position [1369, 0]
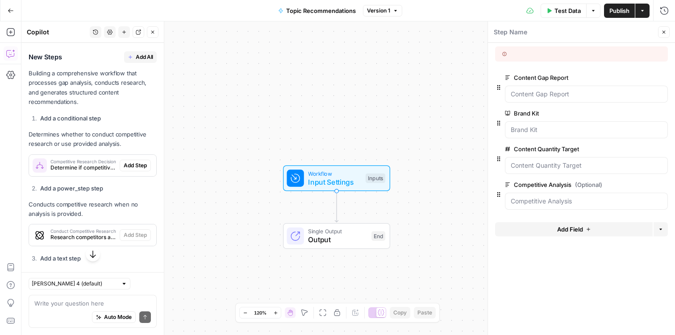
click at [130, 63] on button "Add All" at bounding box center [140, 57] width 33 height 12
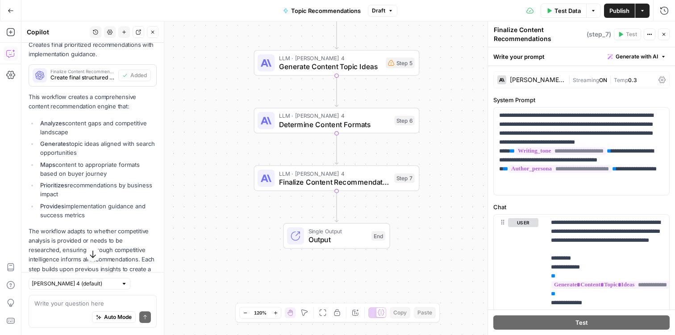
scroll to position [1948, 0]
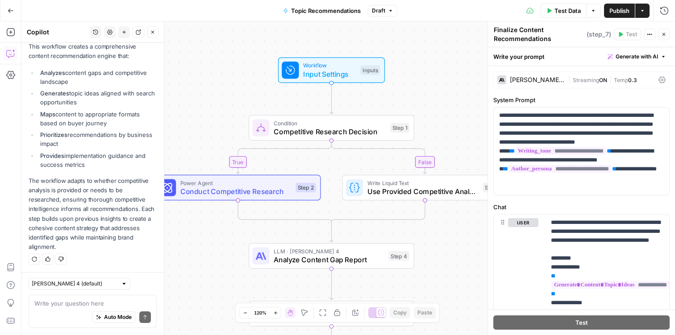
click at [320, 72] on span "Input Settings" at bounding box center [329, 74] width 53 height 11
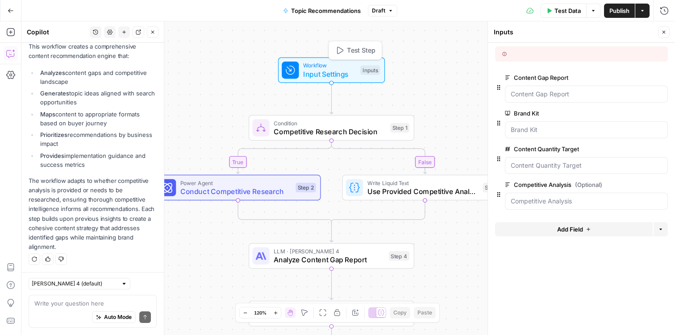
click at [366, 43] on button "Test Step" at bounding box center [355, 50] width 49 height 14
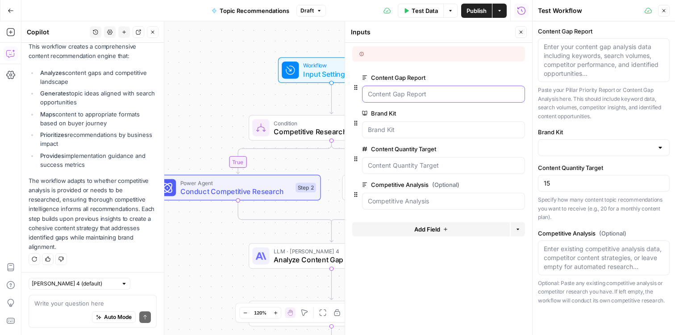
click at [438, 92] on Report "Content Gap Report" at bounding box center [443, 94] width 151 height 9
click at [443, 74] on label "Content Gap Report" at bounding box center [418, 77] width 113 height 9
click at [443, 90] on Report "Content Gap Report" at bounding box center [443, 94] width 151 height 9
click at [469, 12] on span "Publish" at bounding box center [477, 10] width 20 height 9
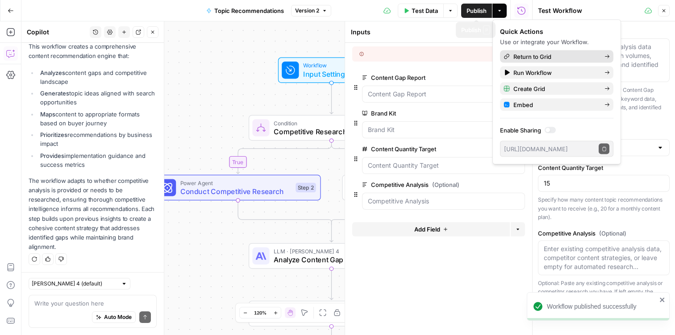
click at [527, 54] on span "Return to Grid" at bounding box center [556, 56] width 84 height 9
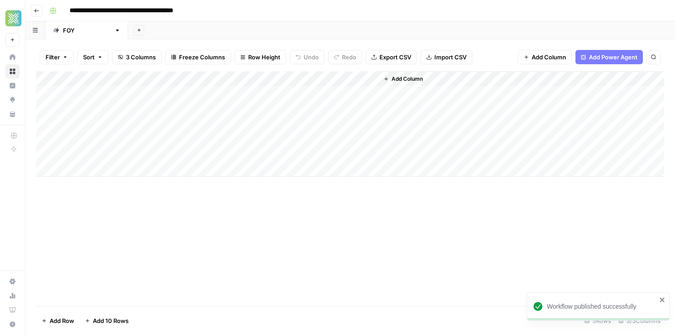
click at [360, 79] on div "Add Column" at bounding box center [350, 123] width 628 height 105
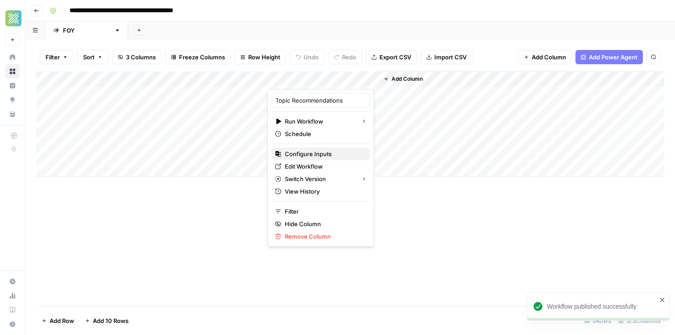
click at [339, 157] on div "Configure Inputs" at bounding box center [321, 154] width 92 height 9
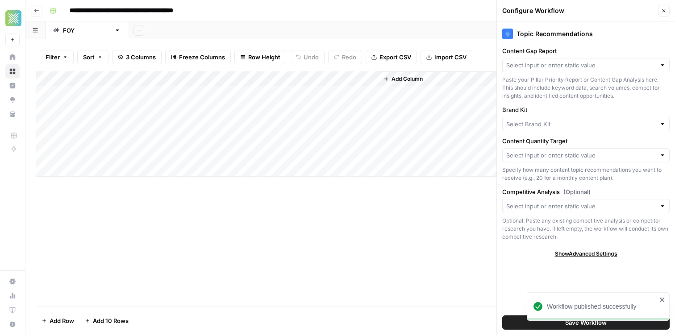
type input "Fountain of You MD"
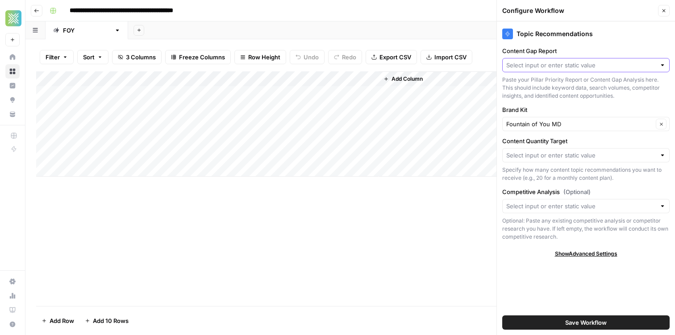
click at [530, 68] on input "Content Gap Report" at bounding box center [581, 65] width 150 height 9
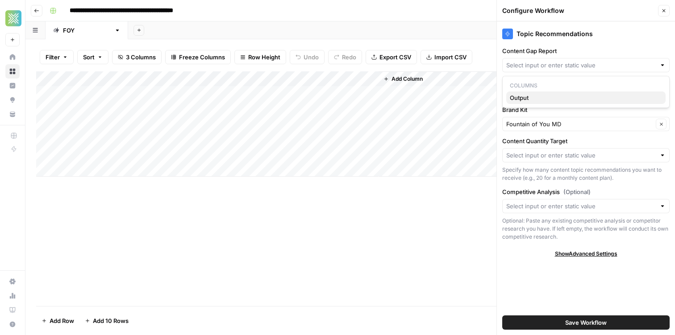
click at [571, 97] on span "Output" at bounding box center [584, 97] width 149 height 9
type input "Output"
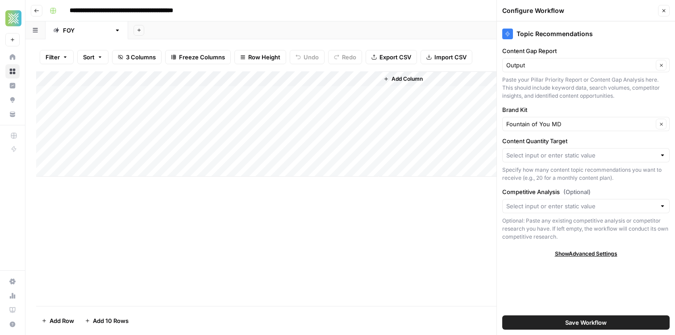
click at [220, 80] on div "Add Column" at bounding box center [350, 123] width 628 height 105
click at [264, 79] on div at bounding box center [227, 80] width 81 height 18
click at [228, 102] on input "Output" at bounding box center [240, 100] width 91 height 9
click at [229, 101] on input "Output" at bounding box center [240, 100] width 91 height 9
click at [227, 103] on input "Output" at bounding box center [240, 100] width 91 height 9
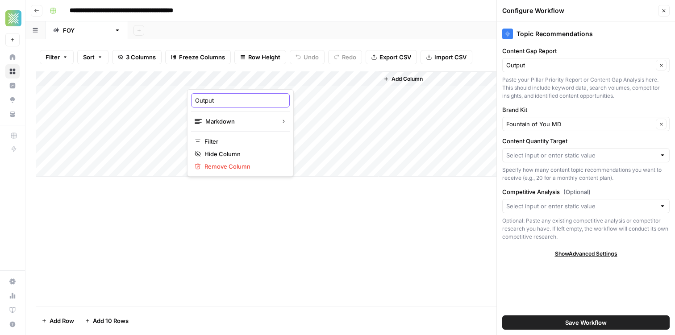
click at [224, 103] on input "Output" at bounding box center [240, 100] width 91 height 9
type input "Gap Analysis"
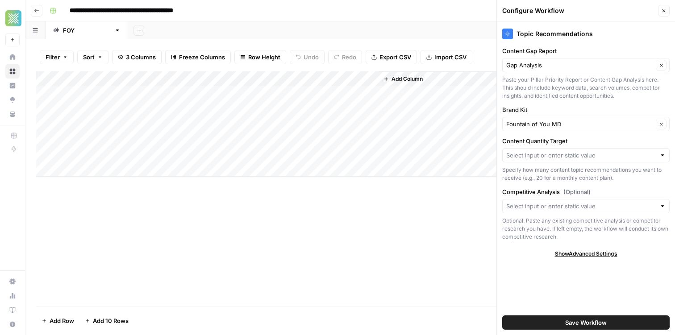
click at [281, 35] on div "Add Sheet" at bounding box center [401, 30] width 547 height 18
click at [544, 159] on input "Content Quantity Target" at bounding box center [581, 155] width 150 height 9
click at [259, 28] on div "Add Sheet" at bounding box center [401, 30] width 547 height 18
click at [403, 82] on span "Add Column" at bounding box center [407, 79] width 31 height 8
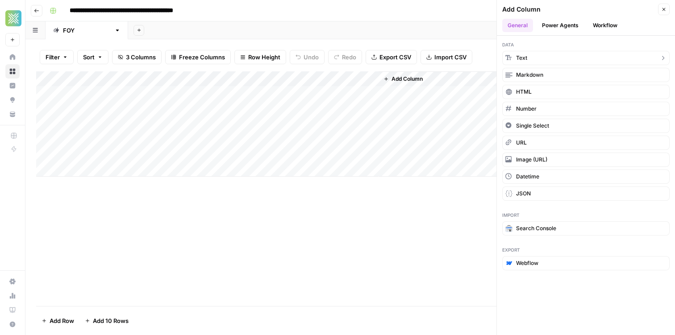
click at [544, 60] on button "Text" at bounding box center [585, 58] width 167 height 14
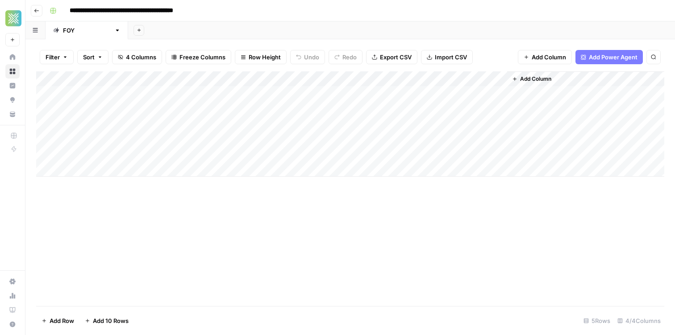
drag, startPoint x: 404, startPoint y: 79, endPoint x: 107, endPoint y: 81, distance: 297.0
click at [105, 70] on div "Filter Sort 4 Columns Freeze Columns Row Height Undo Redo Export CSV Import CSV…" at bounding box center [350, 187] width 650 height 296
click at [102, 78] on div "Add Column" at bounding box center [350, 123] width 628 height 105
click at [103, 79] on div at bounding box center [131, 80] width 129 height 18
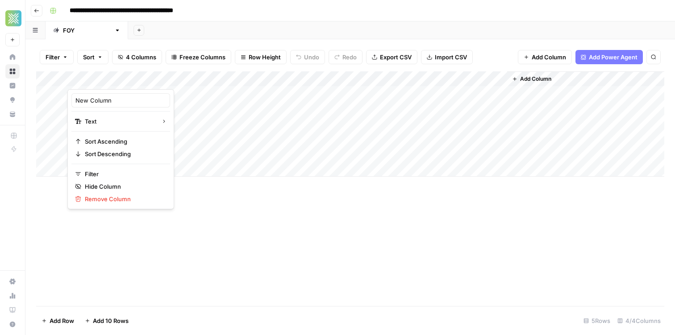
drag, startPoint x: 109, startPoint y: 109, endPoint x: 112, endPoint y: 101, distance: 8.2
click at [110, 108] on div "New Column Text Sort Ascending Sort Descending Filter Hide Column Remove Column" at bounding box center [120, 149] width 107 height 120
click at [113, 101] on input "New Column" at bounding box center [120, 100] width 91 height 9
click at [113, 102] on input "New Column" at bounding box center [120, 100] width 91 height 9
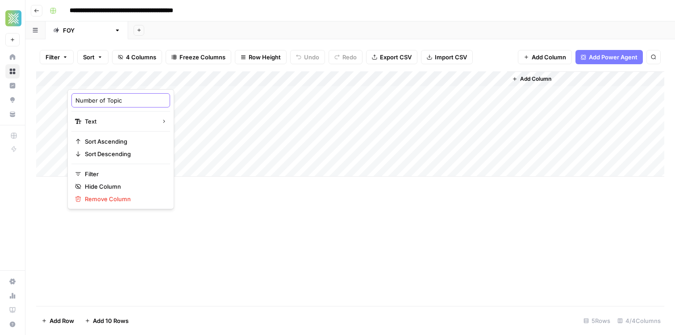
type input "Number of Topics"
click at [139, 93] on div "Add Column" at bounding box center [350, 123] width 628 height 105
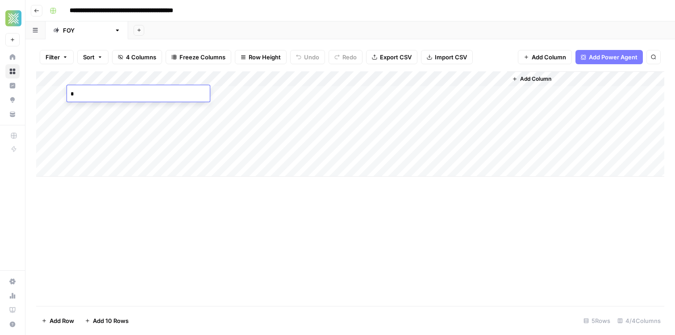
type textarea "**"
drag, startPoint x: 197, startPoint y: 79, endPoint x: 158, endPoint y: 79, distance: 38.4
click at [158, 79] on div "Add Column" at bounding box center [350, 123] width 628 height 105
click at [449, 82] on div "Add Column" at bounding box center [350, 123] width 628 height 105
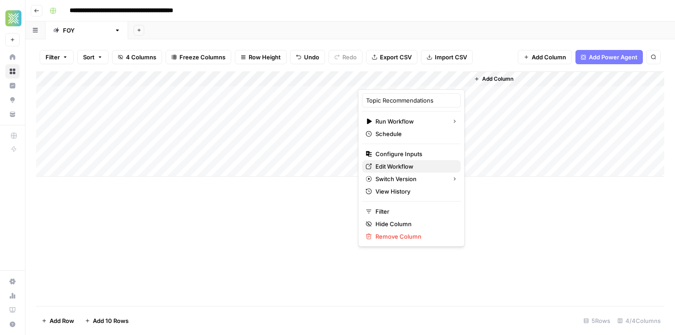
click at [406, 166] on span "Edit Workflow" at bounding box center [415, 166] width 78 height 9
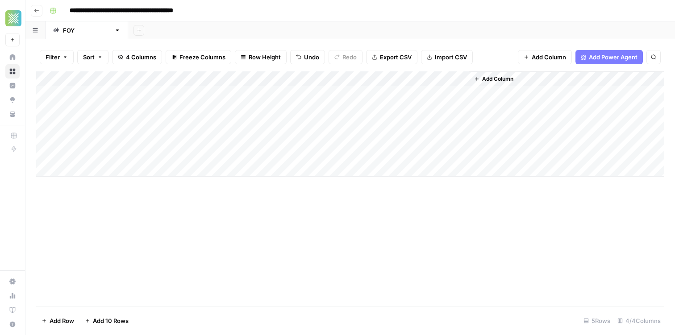
click at [451, 79] on div "Add Column" at bounding box center [350, 123] width 628 height 105
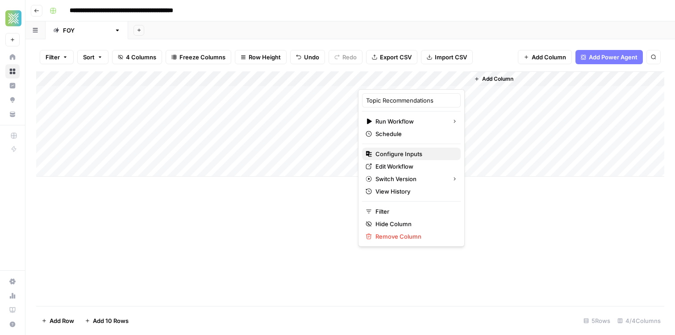
click at [405, 154] on span "Configure Inputs" at bounding box center [415, 154] width 78 height 9
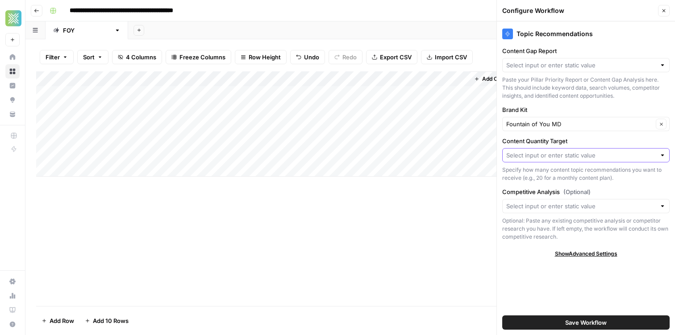
click at [544, 159] on input "Content Quantity Target" at bounding box center [581, 155] width 150 height 9
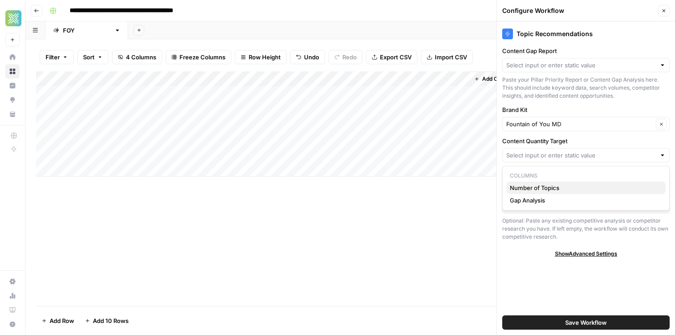
click at [550, 189] on span "Number of Topics" at bounding box center [584, 188] width 149 height 9
type input "Number of Topics"
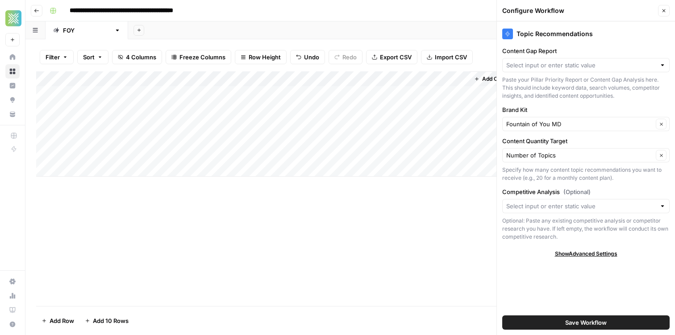
click at [260, 21] on header "**********" at bounding box center [350, 10] width 650 height 21
click at [561, 210] on input "Competitive Analysis (Optional)" at bounding box center [581, 206] width 150 height 9
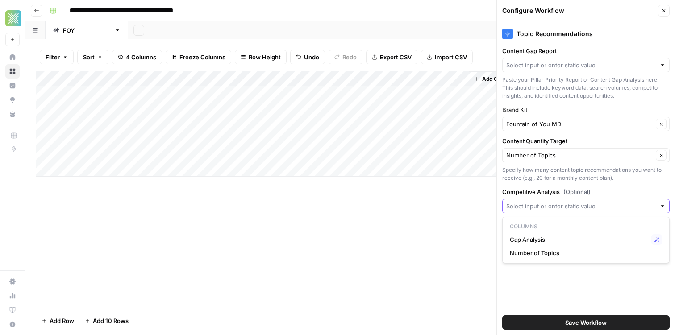
paste input "13150"
type input "13150"
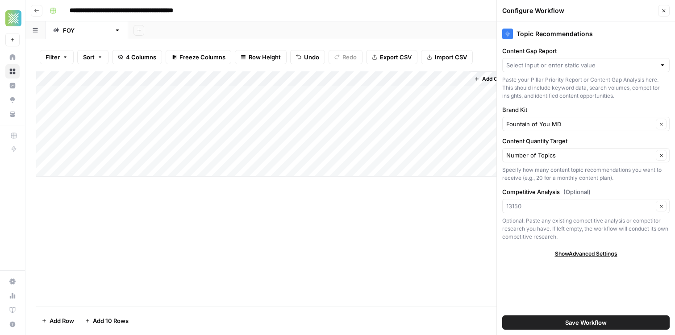
type input "13150"
click at [602, 320] on span "Save Workflow" at bounding box center [586, 322] width 42 height 9
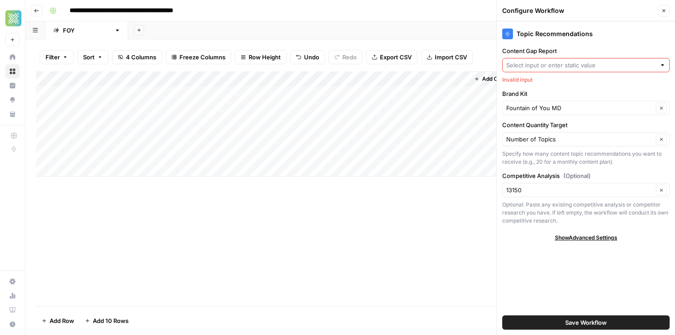
click at [537, 64] on input "Content Gap Report" at bounding box center [581, 65] width 150 height 9
click at [546, 96] on span "Gap Analysis" at bounding box center [579, 98] width 138 height 9
type input "Gap Analysis"
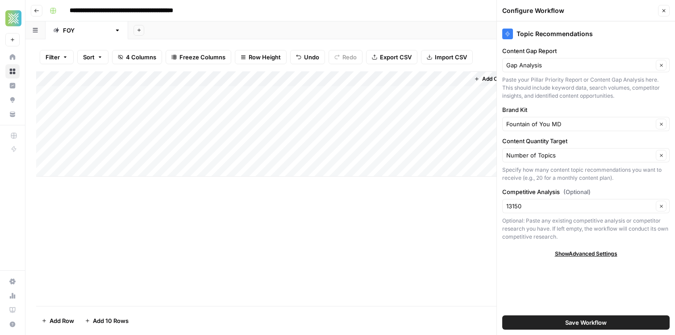
click at [590, 325] on span "Save Workflow" at bounding box center [586, 322] width 42 height 9
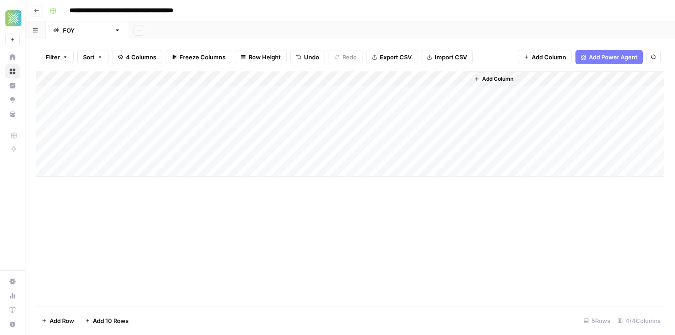
click at [451, 80] on div "Add Column" at bounding box center [350, 123] width 628 height 105
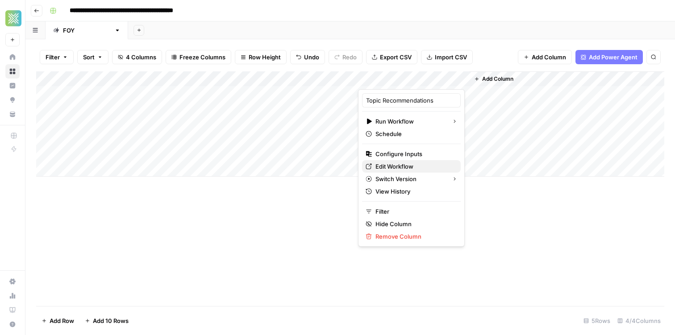
click at [387, 165] on span "Edit Workflow" at bounding box center [415, 166] width 78 height 9
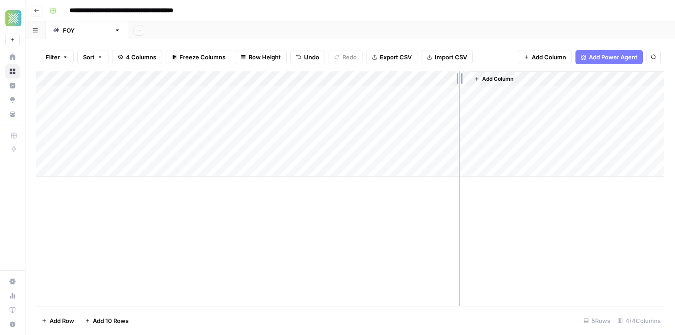
drag, startPoint x: 468, startPoint y: 79, endPoint x: 445, endPoint y: 81, distance: 22.9
click at [445, 81] on div "Add Column" at bounding box center [350, 123] width 628 height 105
click at [402, 92] on div "Add Column" at bounding box center [350, 123] width 628 height 105
click at [515, 96] on div "Add Column" at bounding box center [350, 123] width 628 height 105
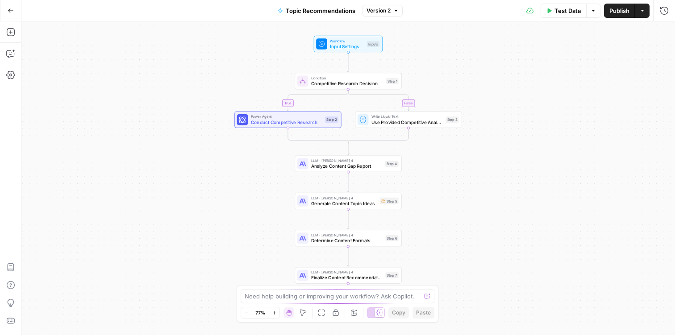
click at [350, 82] on span "Competitive Research Decision" at bounding box center [347, 83] width 72 height 7
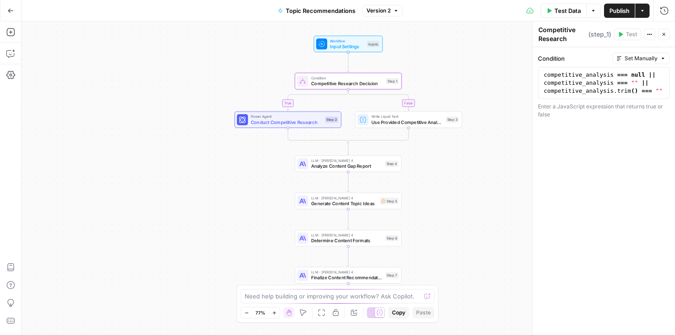
click at [224, 90] on div "true false Workflow Input Settings Inputs Condition Competitive Research Decisi…" at bounding box center [348, 178] width 654 height 314
click at [403, 123] on span "Use Provided Competitive Analysis" at bounding box center [408, 122] width 72 height 7
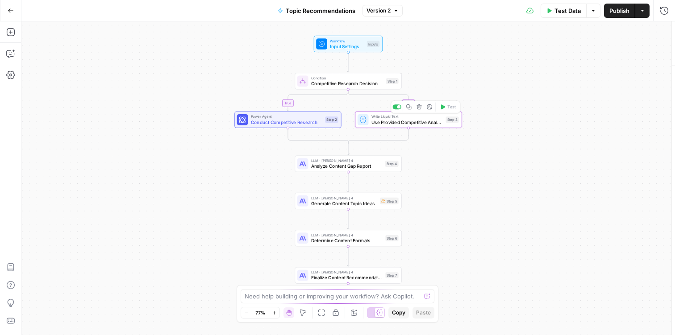
type textarea "Use Provided Competitive Analysis"
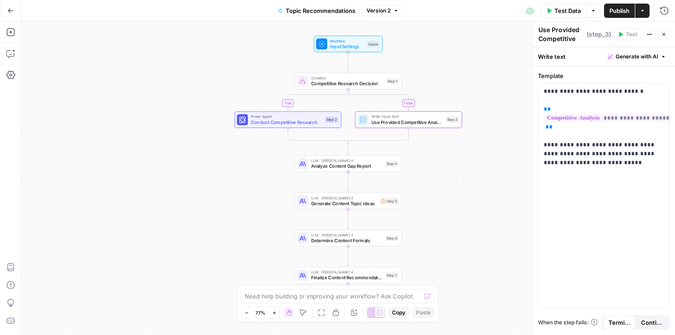
click at [335, 170] on div "LLM · [PERSON_NAME] 4 Analyze Content Gap Report Step 4 Copy step Delete step A…" at bounding box center [348, 164] width 107 height 17
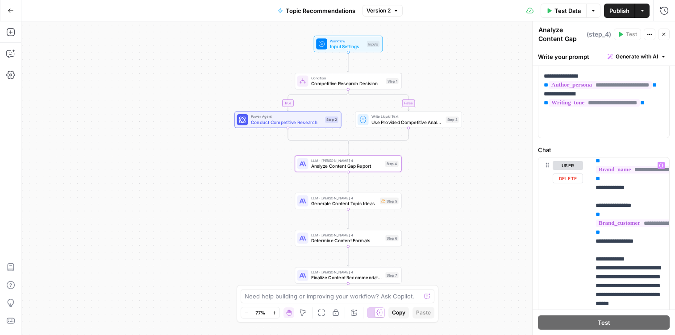
scroll to position [123, 0]
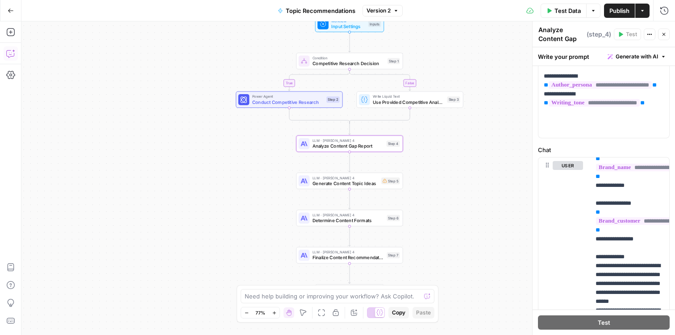
drag, startPoint x: 314, startPoint y: 206, endPoint x: 12, endPoint y: 58, distance: 336.2
click at [12, 58] on icon "button" at bounding box center [10, 53] width 9 height 9
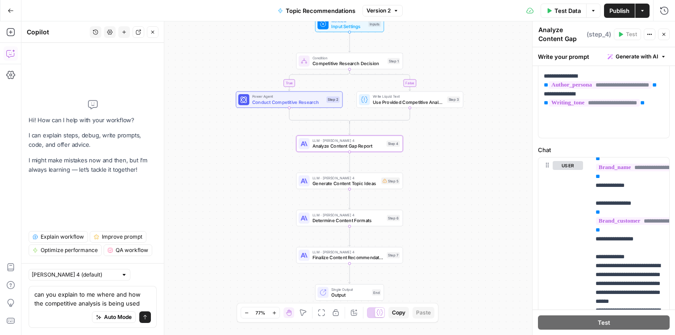
type textarea "can you explain to me where and how the competitive analysis is being used?"
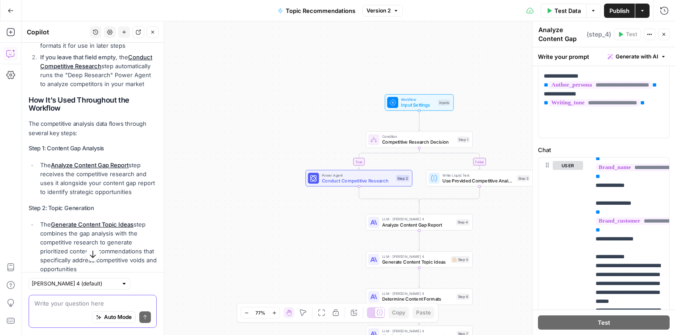
scroll to position [241, 0]
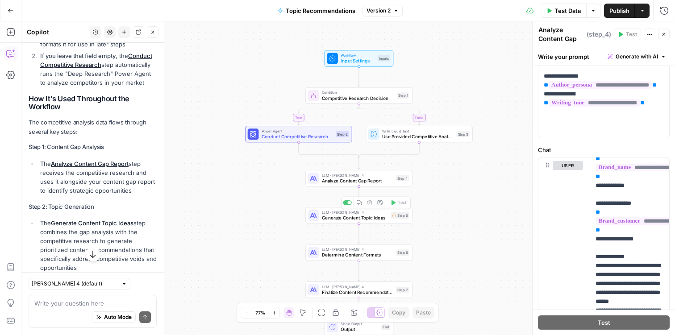
click at [369, 185] on div "LLM · [PERSON_NAME] 4 Analyze Content Gap Report Step 4 Copy step Delete step A…" at bounding box center [358, 178] width 107 height 17
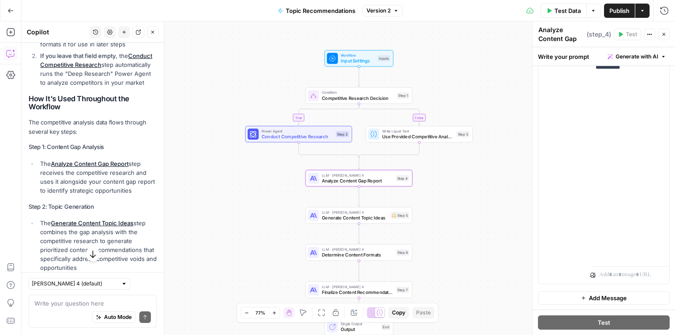
scroll to position [262, 0]
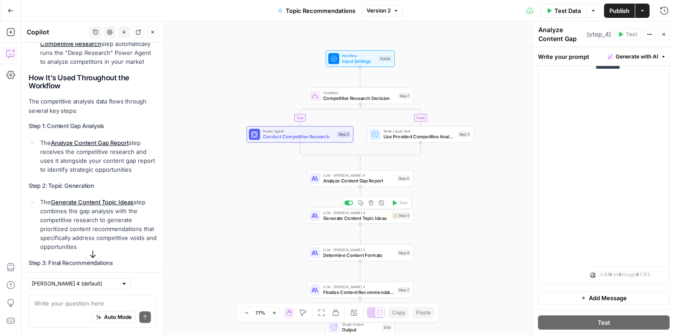
click at [347, 223] on div "LLM · [PERSON_NAME] 4 Generate Content Topic Ideas Step 5 Copy step Delete step…" at bounding box center [360, 216] width 107 height 17
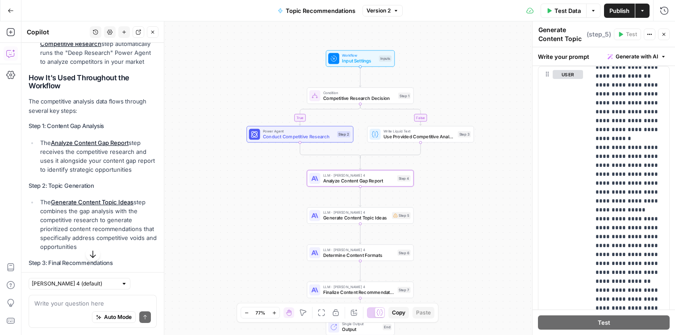
scroll to position [910, 0]
click at [350, 67] on div "true false Workflow Input Settings Inputs Condition Competitive Research Decisi…" at bounding box center [348, 178] width 654 height 314
click at [395, 12] on icon "button" at bounding box center [395, 10] width 5 height 5
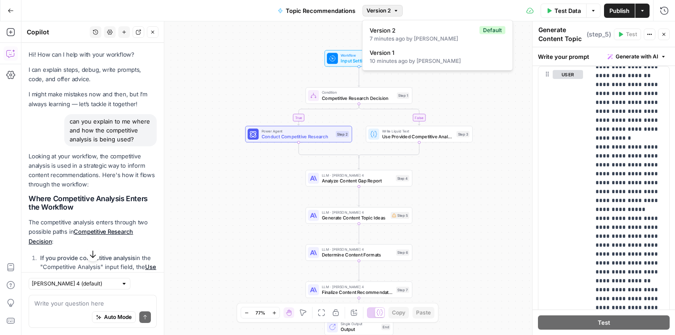
click at [17, 9] on button "Go Back" at bounding box center [11, 11] width 16 height 16
